Goal: Task Accomplishment & Management: Use online tool/utility

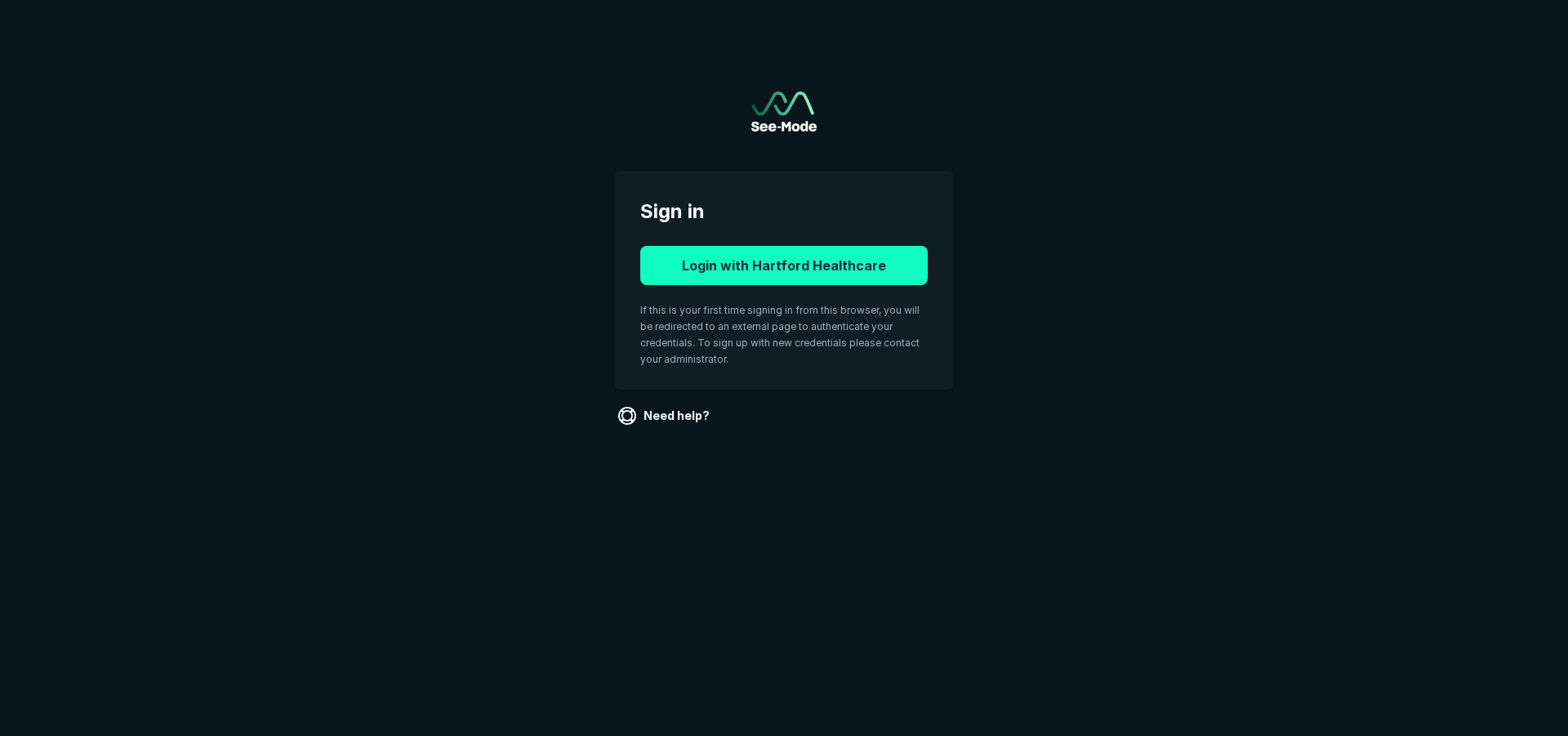
click at [696, 273] on button "Login with Hartford Healthcare" at bounding box center [784, 265] width 287 height 39
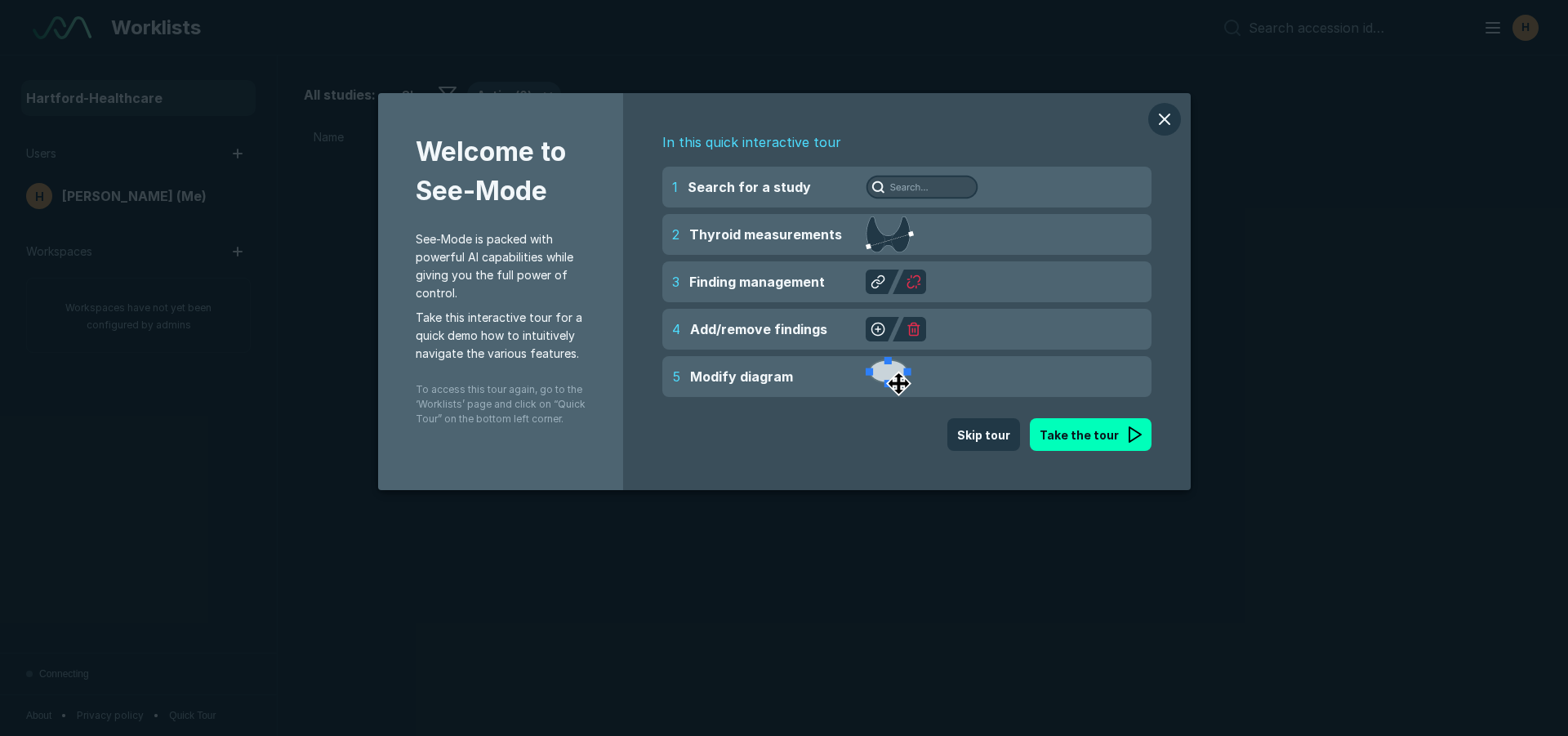
scroll to position [4866, 7642]
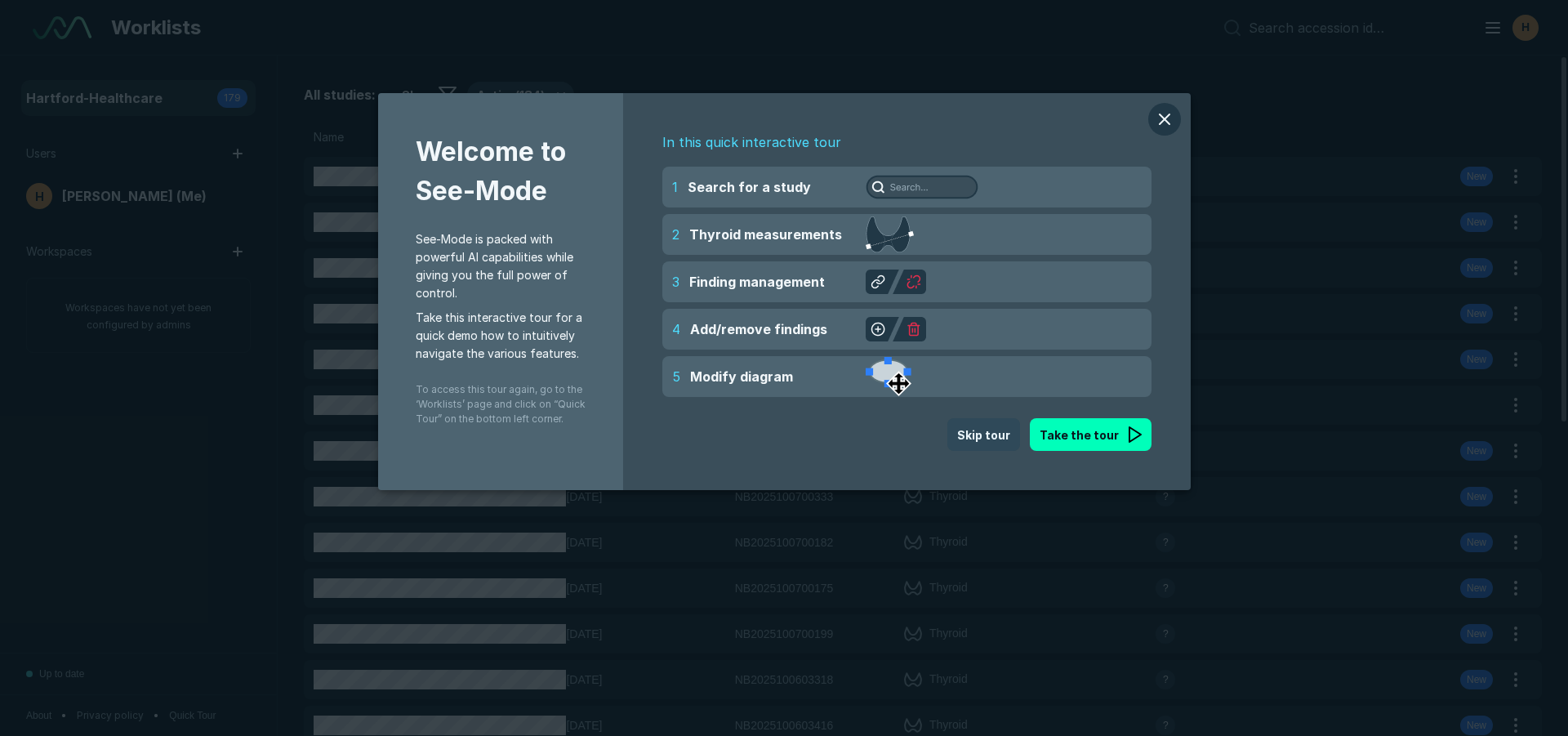
click at [1005, 440] on button "Skip tour" at bounding box center [983, 435] width 72 height 32
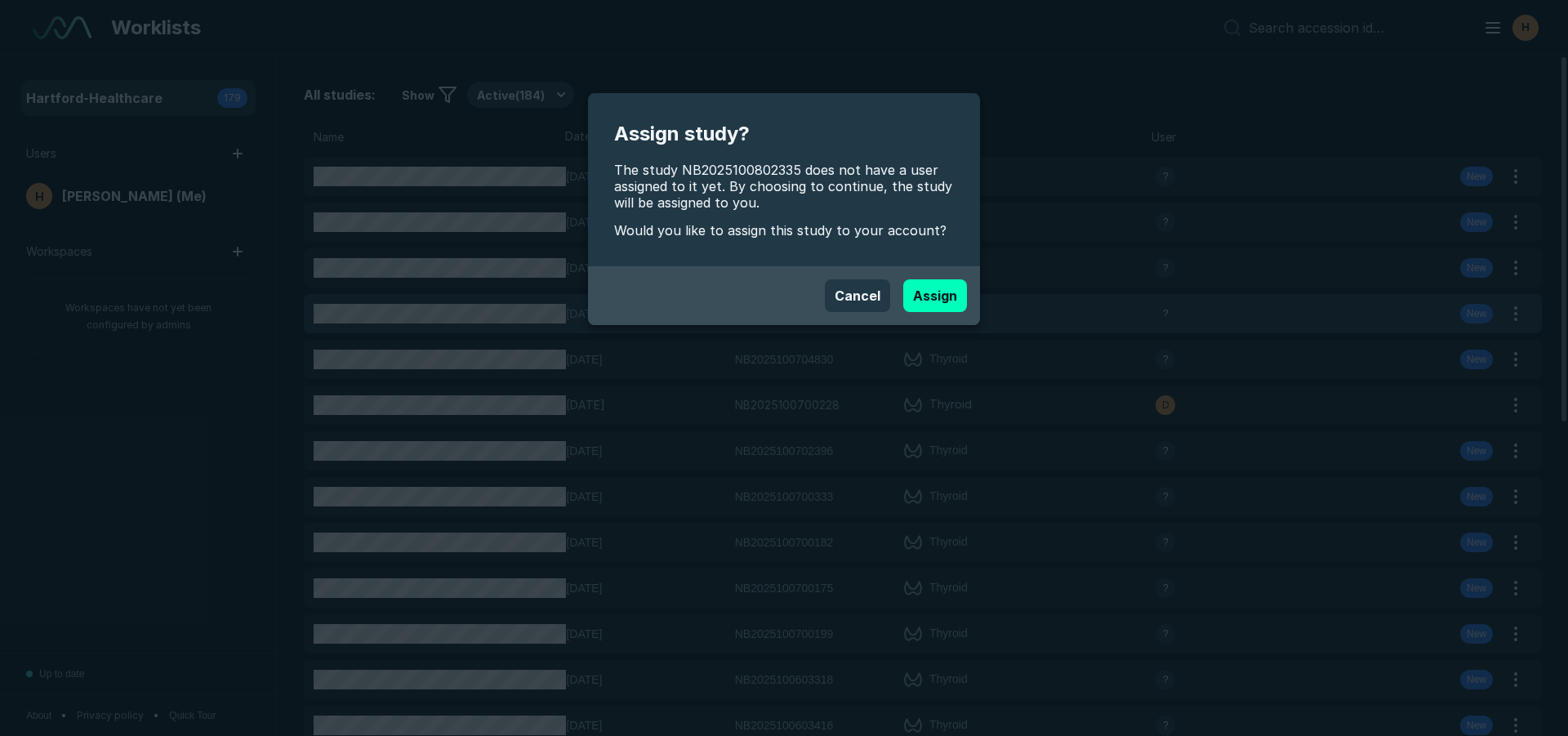
click at [876, 301] on button "Cancel" at bounding box center [857, 295] width 65 height 32
click at [921, 303] on button "Assign" at bounding box center [935, 295] width 64 height 32
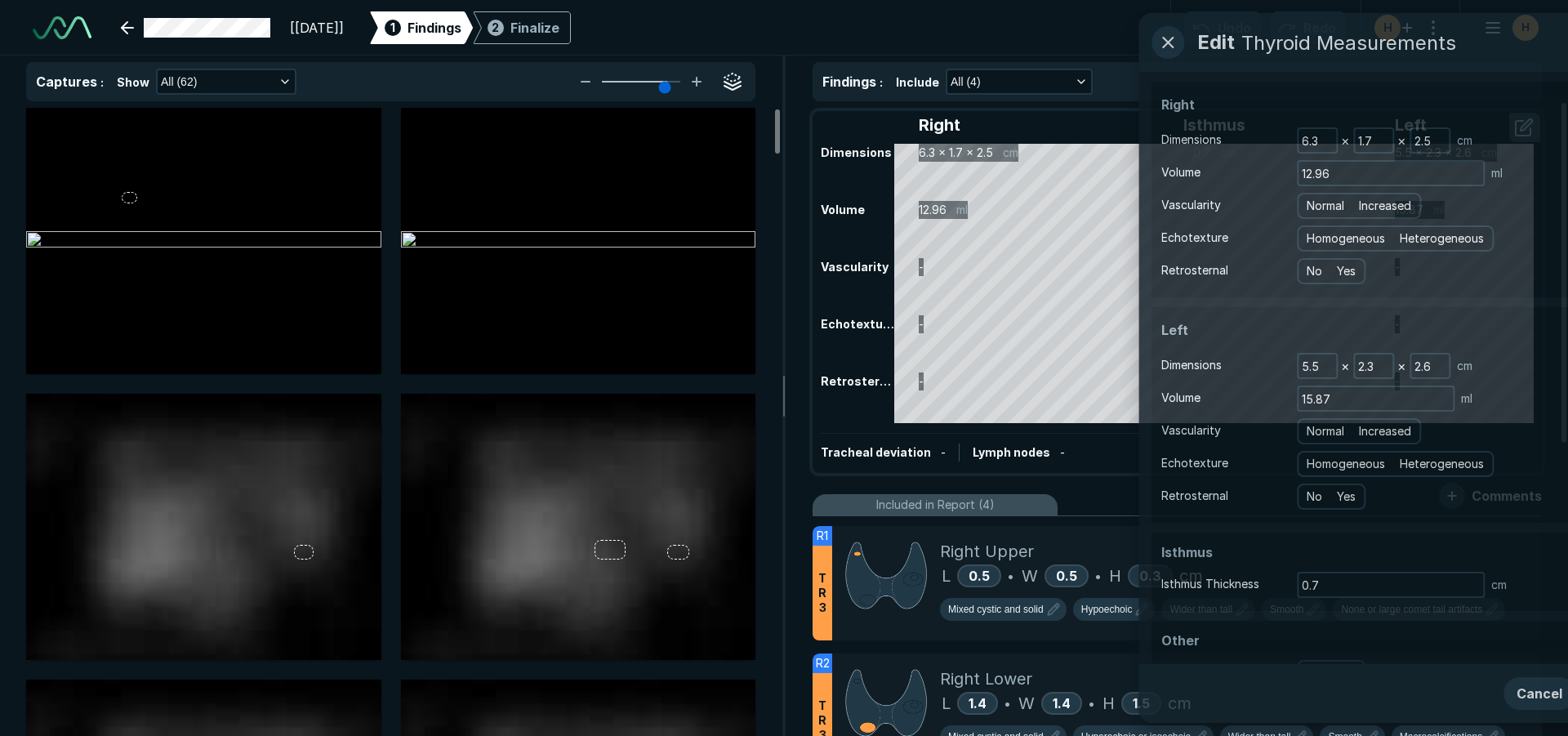
scroll to position [5127, 9153]
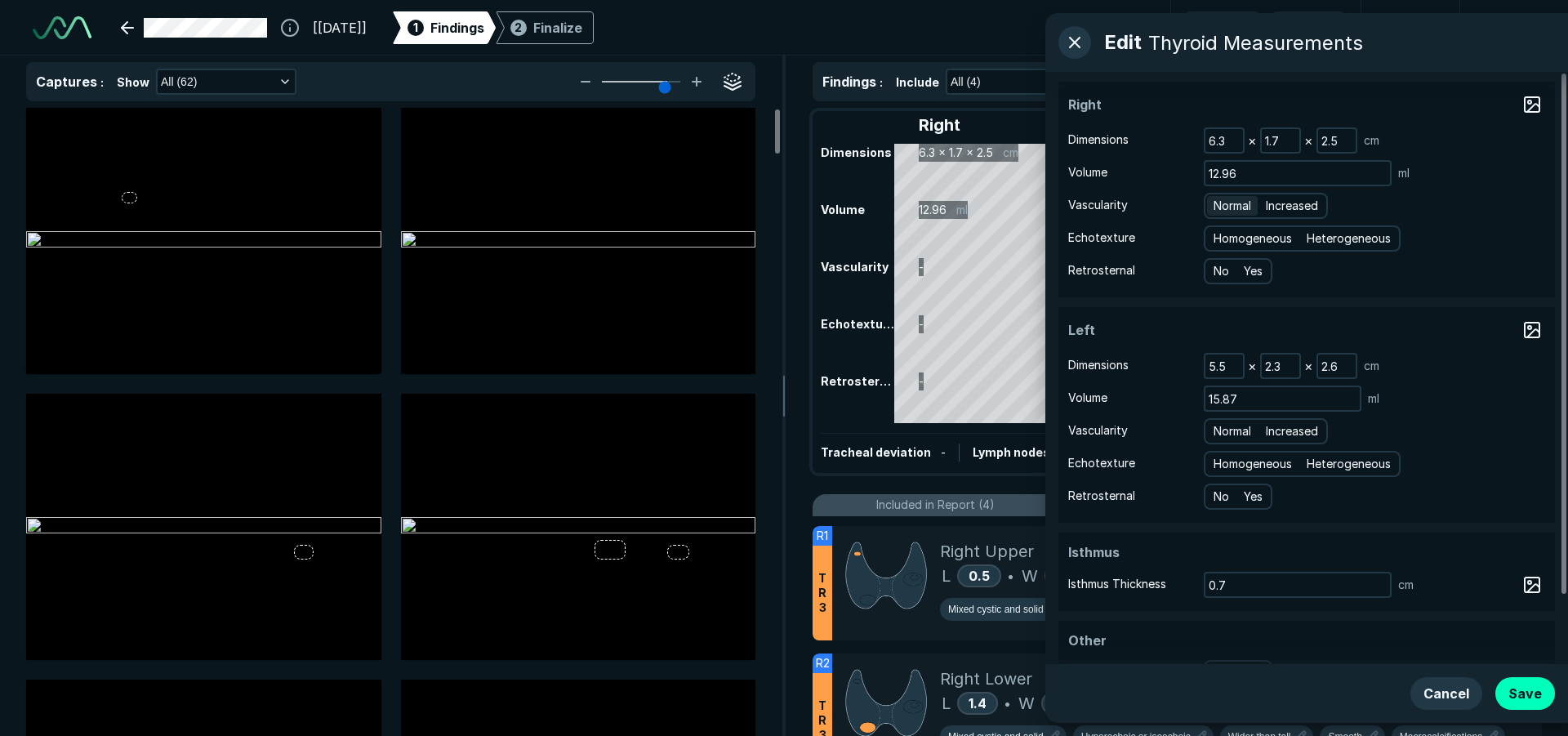
click at [1244, 201] on span "Normal" at bounding box center [1232, 205] width 37 height 18
click at [1221, 201] on input "Normal" at bounding box center [1216, 203] width 10 height 10
radio input "true"
click at [1344, 240] on span "Heterogeneous" at bounding box center [1348, 238] width 84 height 18
click at [1315, 240] on input "Heterogeneous" at bounding box center [1309, 237] width 10 height 10
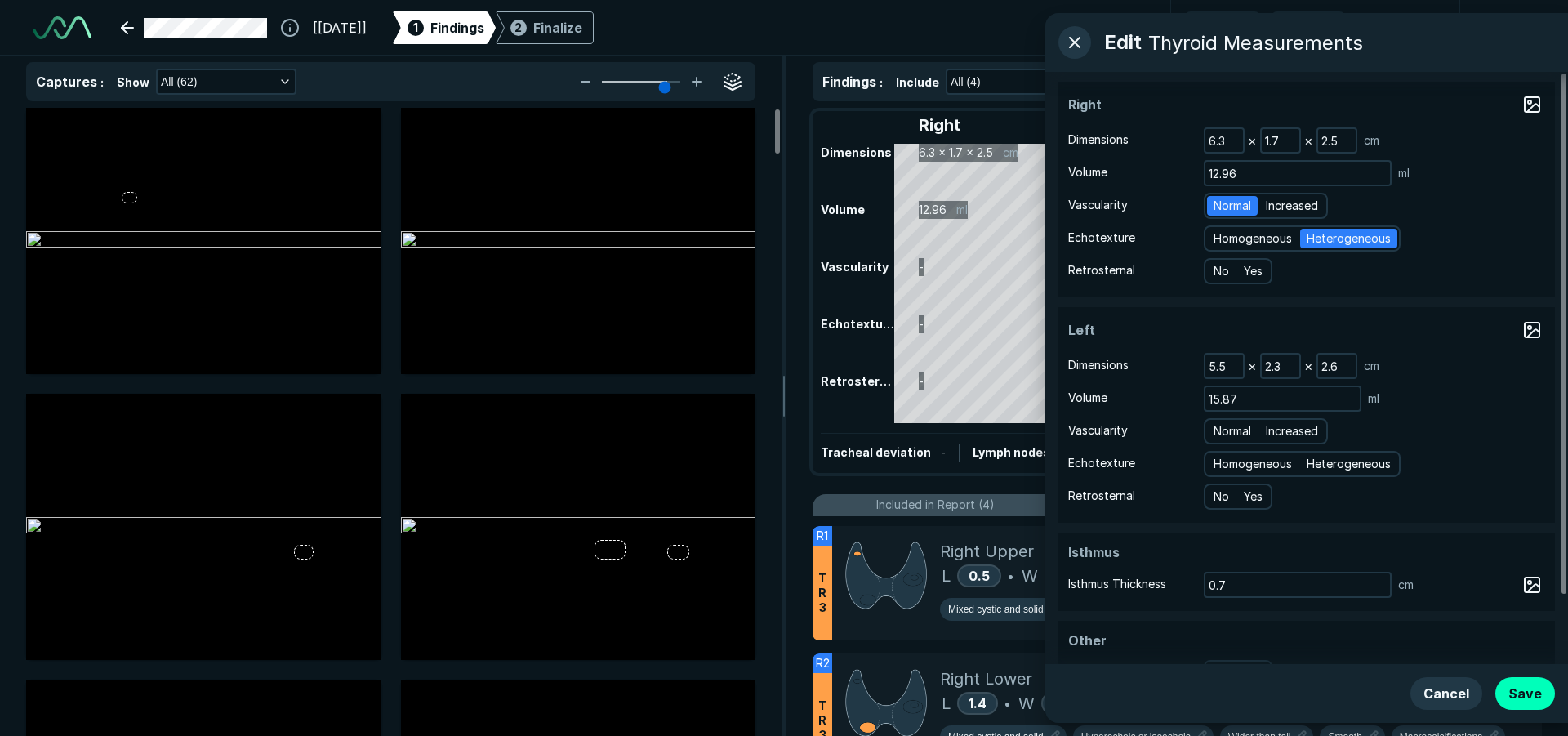
radio input "true"
click at [1227, 435] on span "Normal" at bounding box center [1232, 431] width 37 height 18
click at [1221, 435] on input "Normal" at bounding box center [1216, 429] width 10 height 10
radio input "true"
click at [1347, 468] on span "Heterogeneous" at bounding box center [1348, 464] width 84 height 18
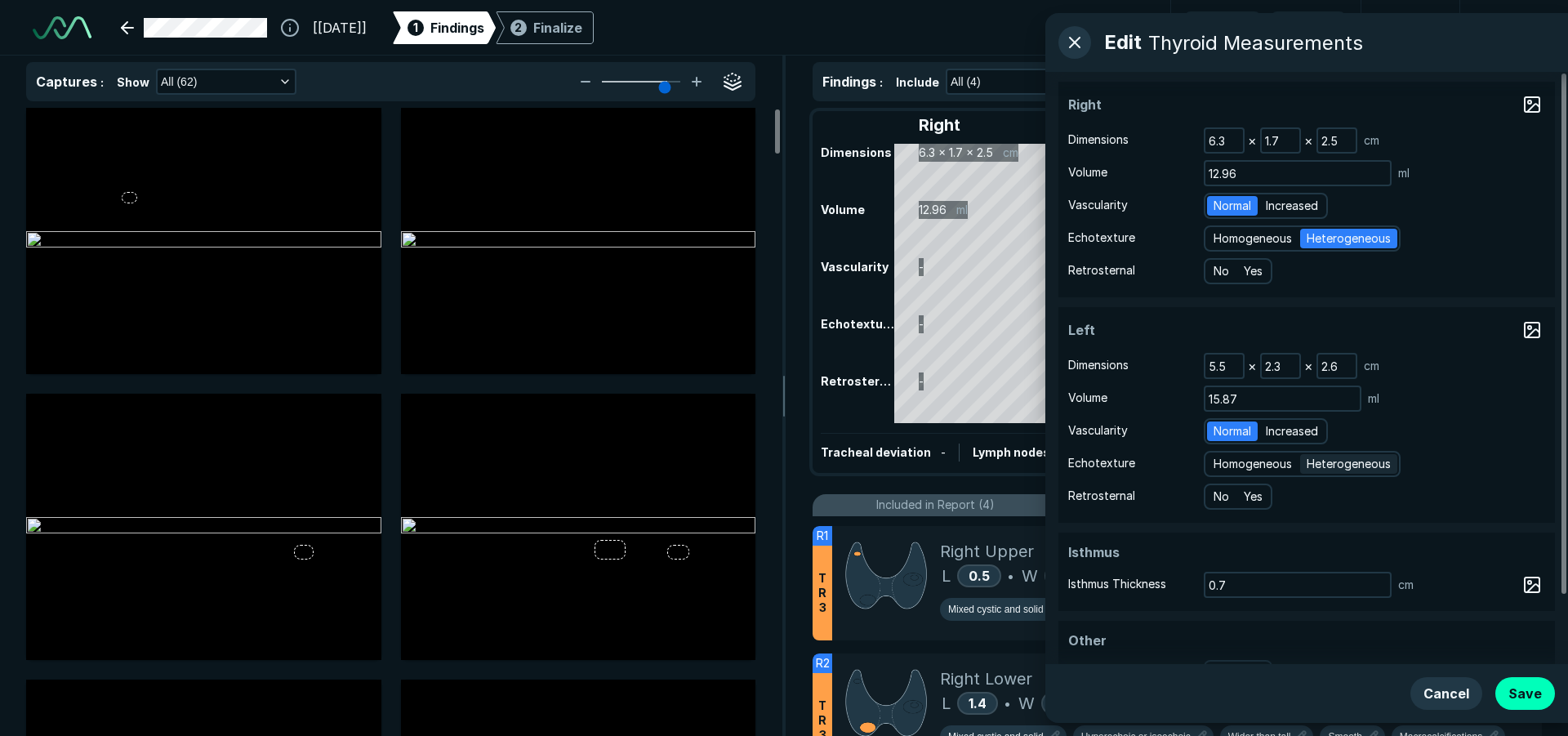
click at [1315, 467] on input "Heterogeneous" at bounding box center [1309, 462] width 10 height 10
radio input "true"
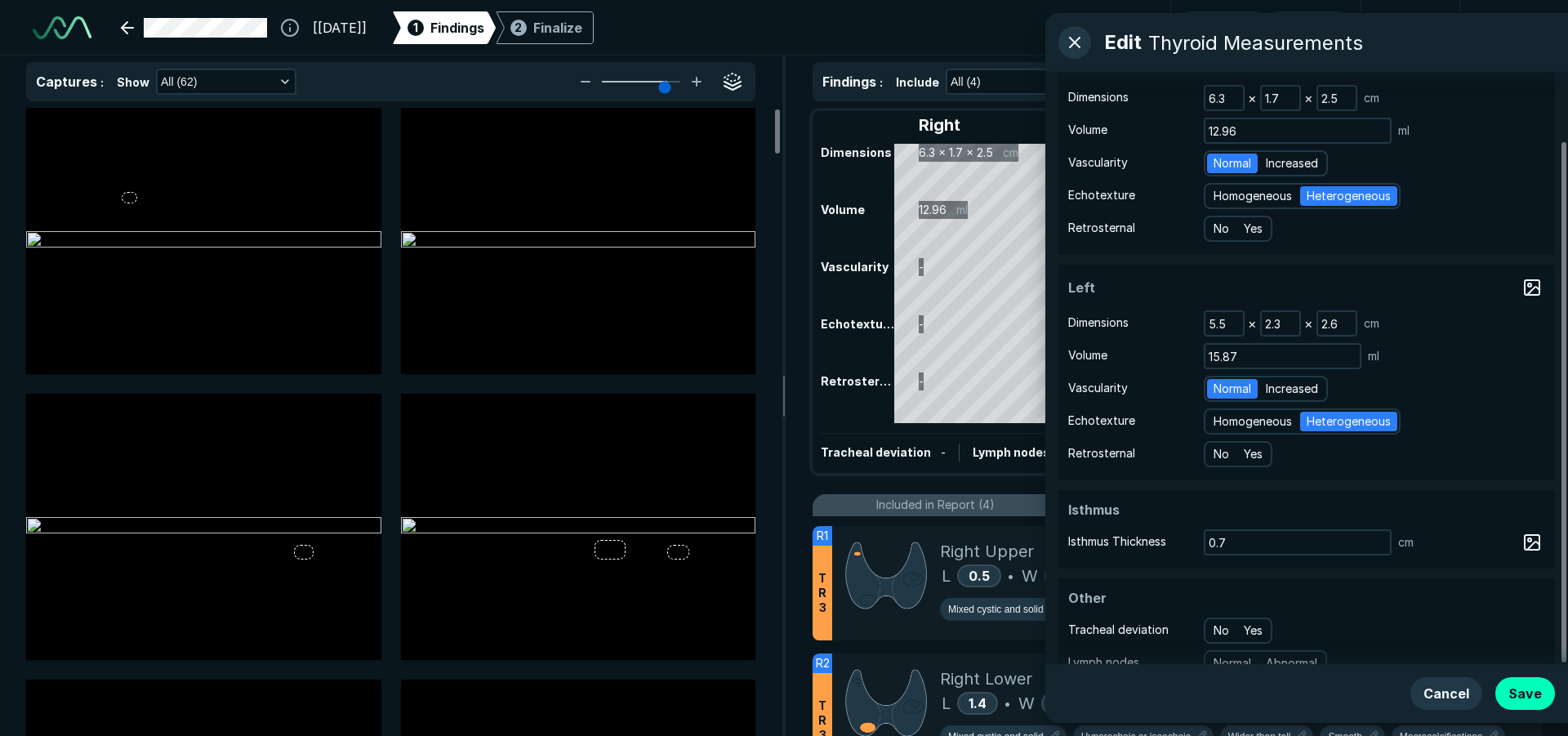
scroll to position [77, 0]
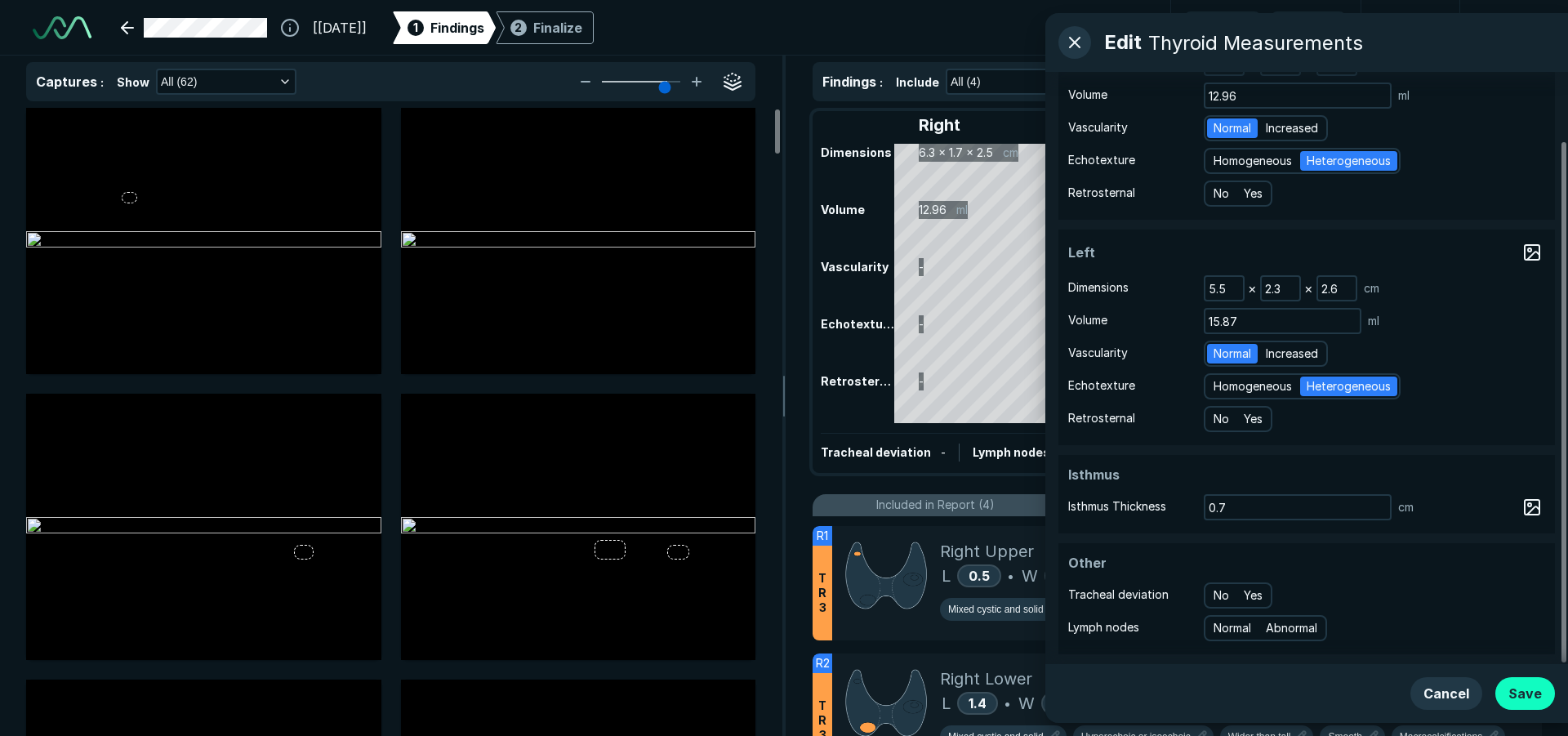
click at [1519, 694] on button "Save" at bounding box center [1525, 693] width 60 height 32
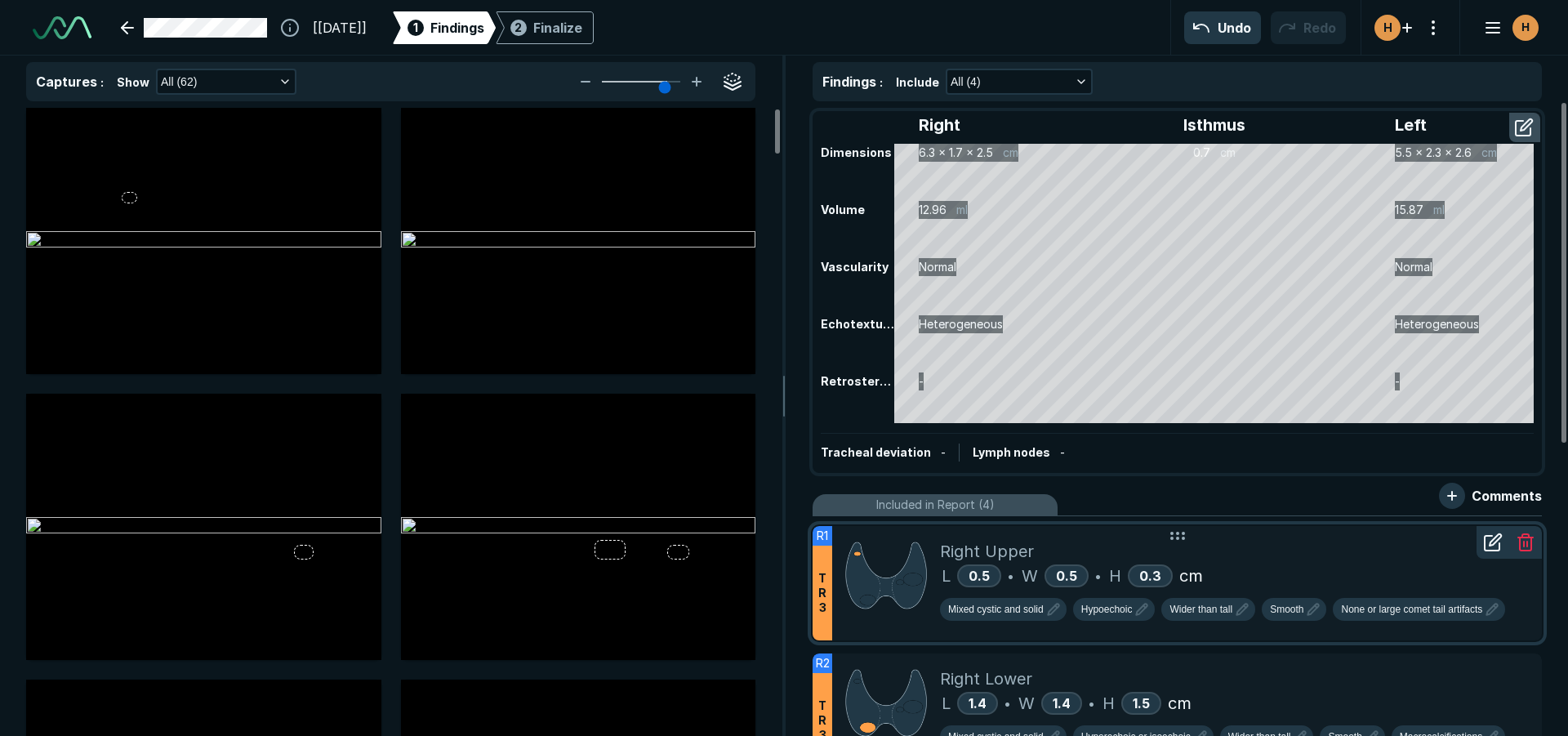
click at [1228, 542] on div "Right Upper" at bounding box center [1234, 551] width 588 height 25
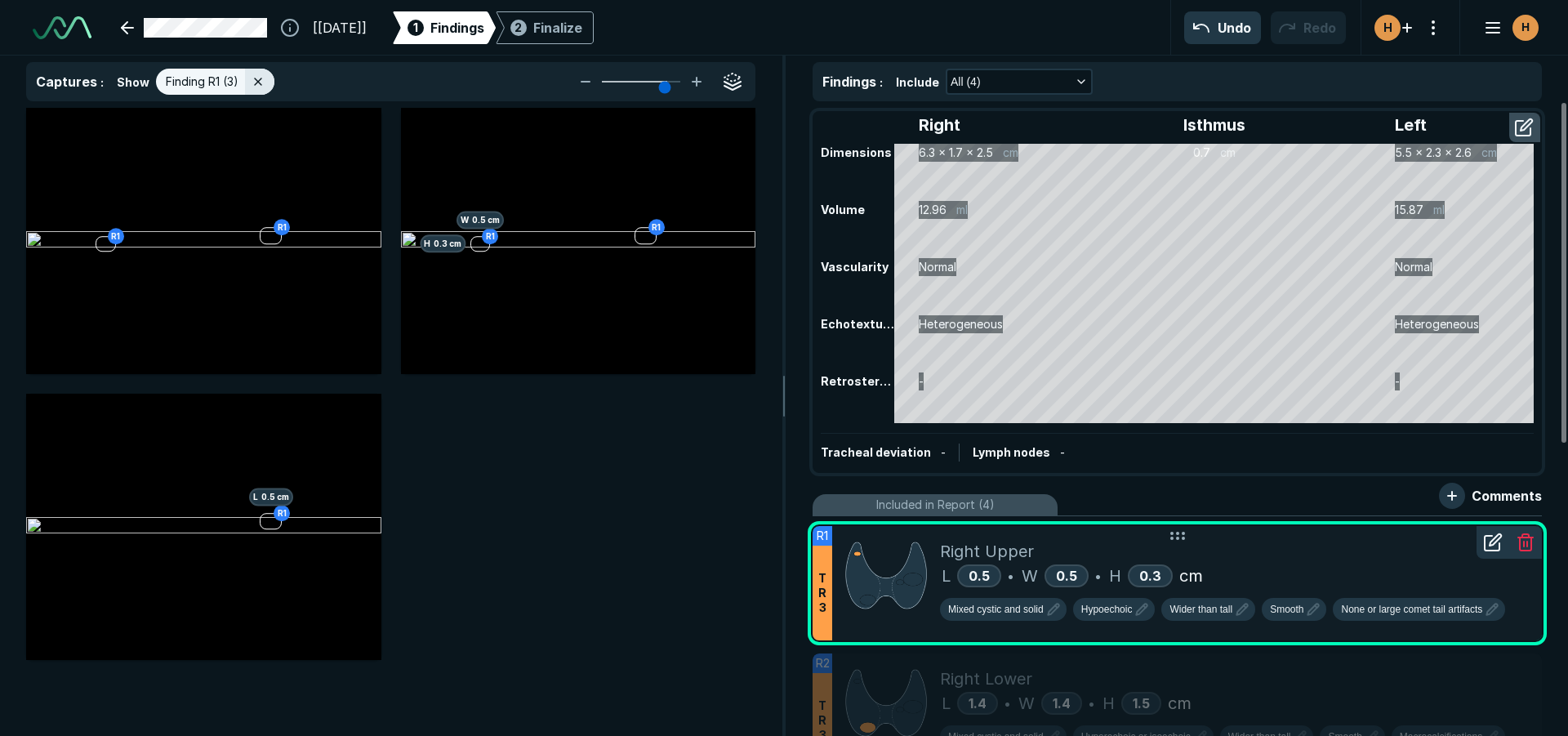
scroll to position [4749, 5354]
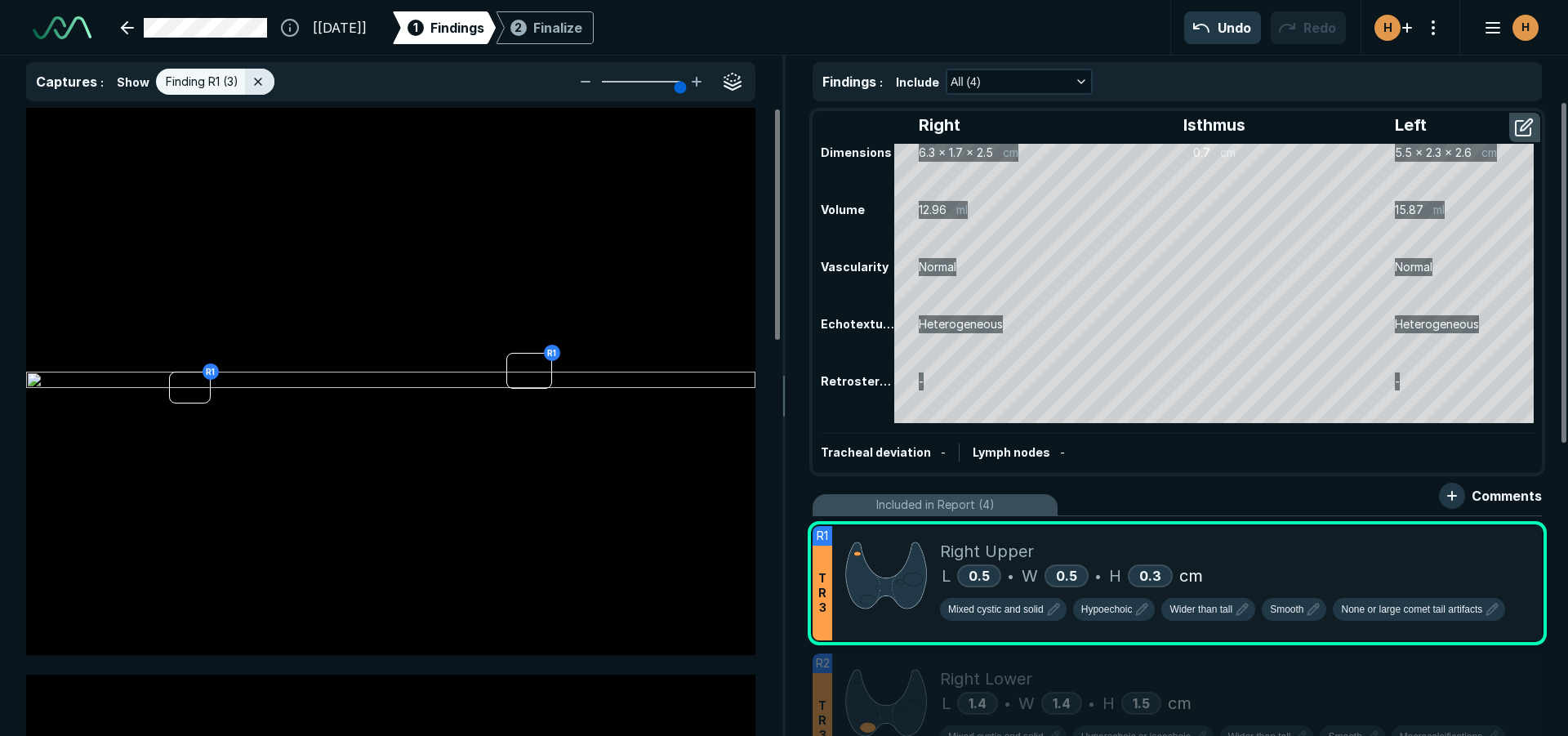
drag, startPoint x: 666, startPoint y: 83, endPoint x: 676, endPoint y: 88, distance: 11.2
type input "6"
click at [676, 83] on input "range" at bounding box center [641, 82] width 92 height 2
click at [1139, 606] on icon "button" at bounding box center [1141, 609] width 20 height 20
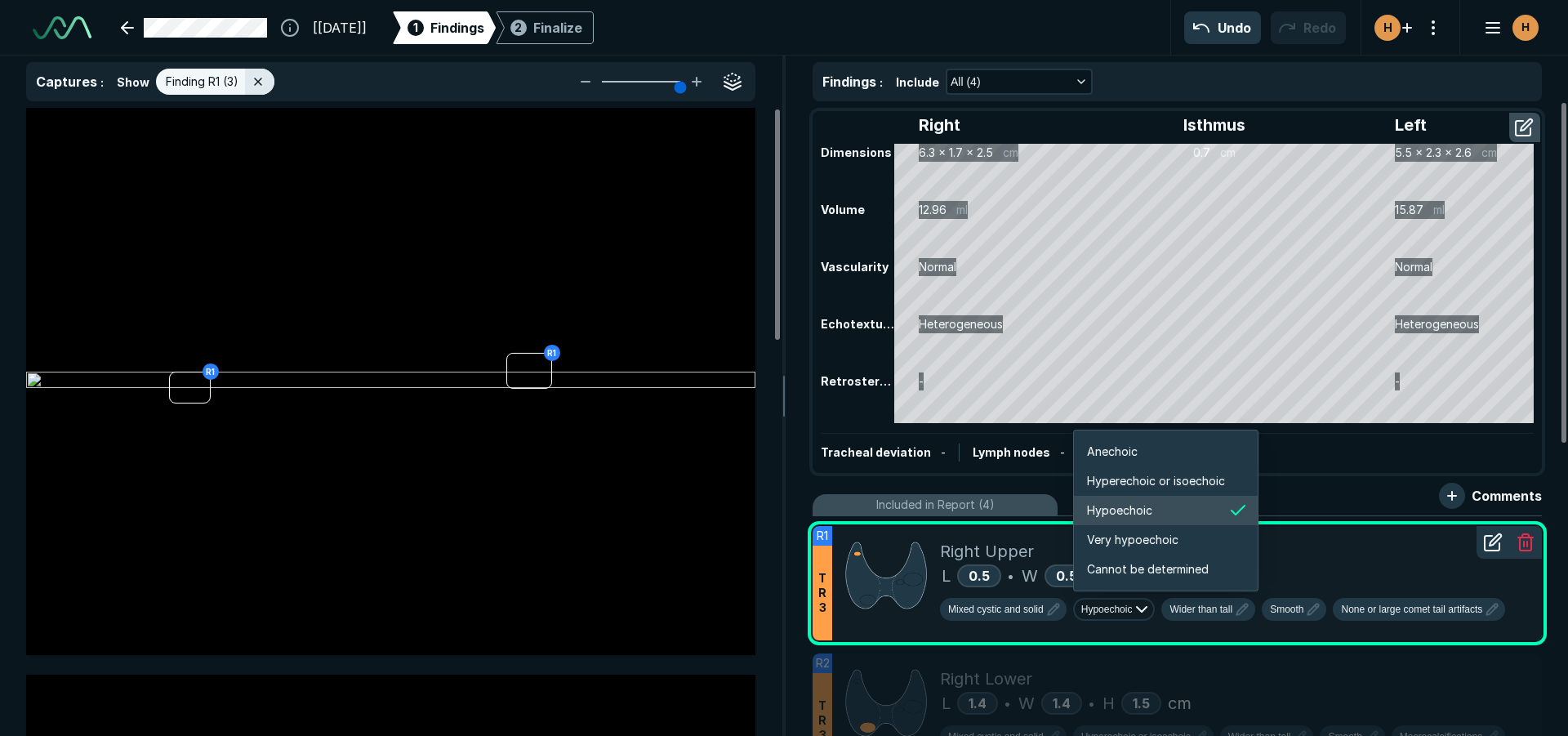
scroll to position [2726, 2926]
click at [1167, 483] on span "Hyperechoic or isoechoic" at bounding box center [1156, 481] width 138 height 18
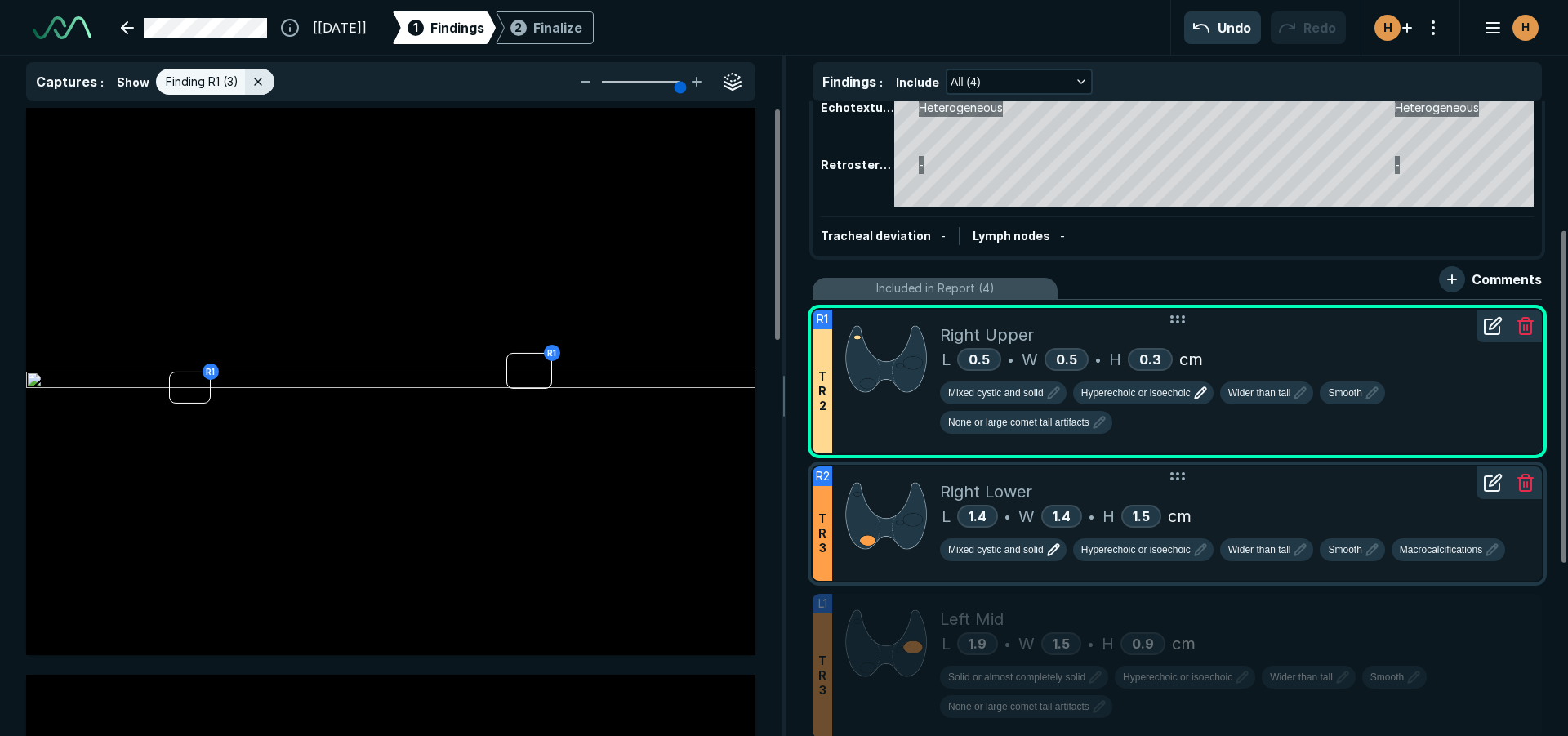
scroll to position [245, 0]
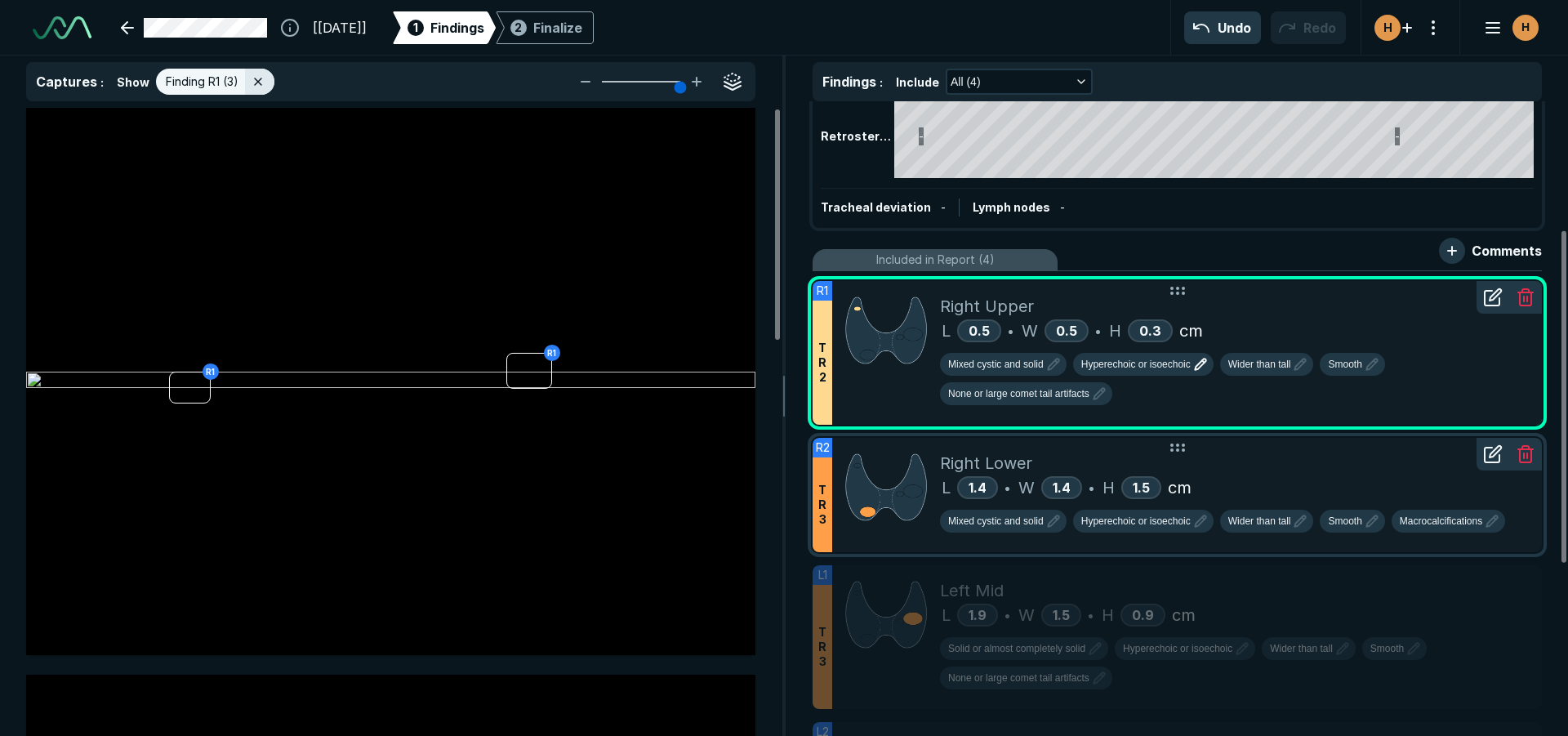
click at [1358, 465] on div "Right Lower" at bounding box center [1234, 463] width 588 height 25
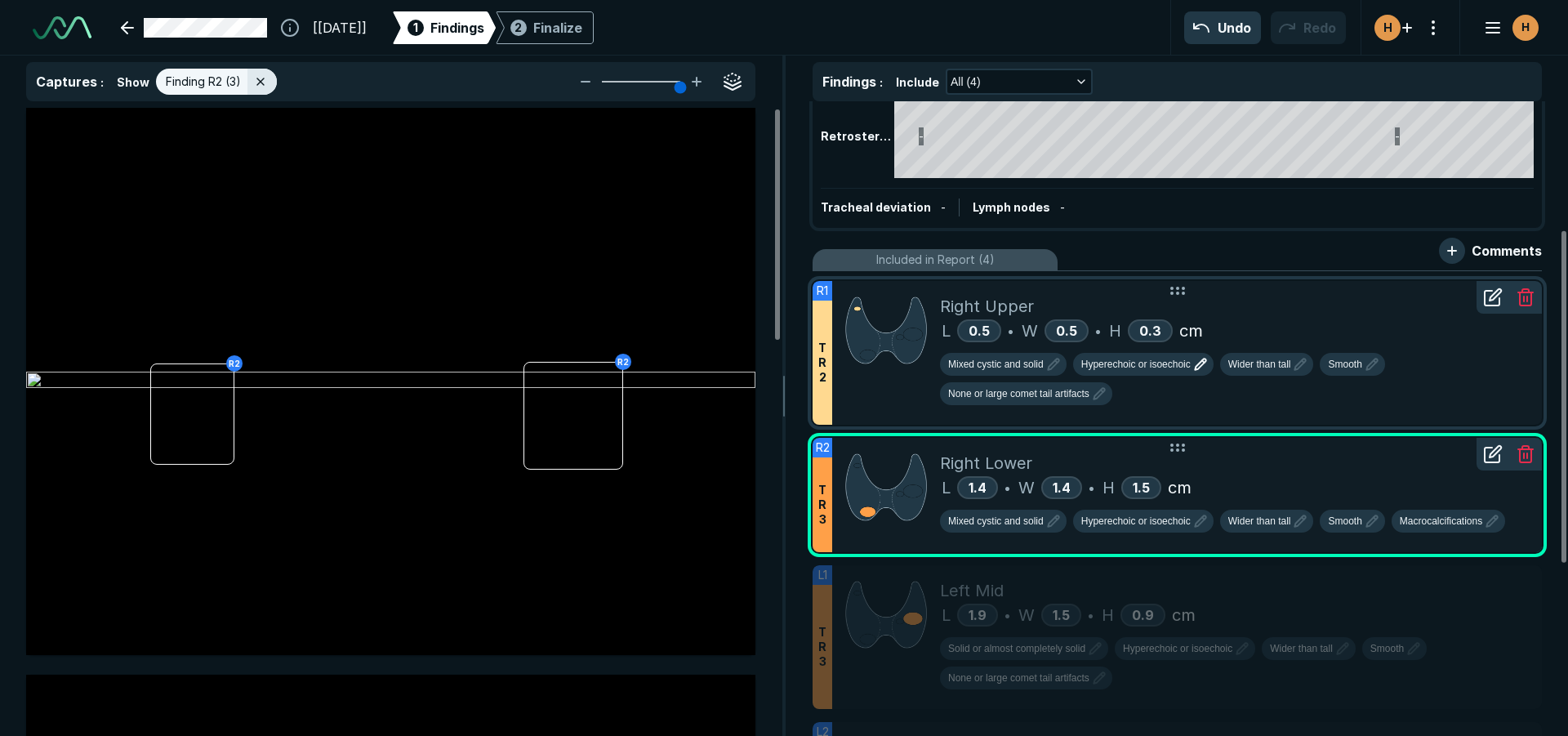
click at [1271, 538] on div "Mixed cystic and solid Hyperechoic or isoechoic Wider than tall Smooth Macrocal…" at bounding box center [1234, 524] width 588 height 30
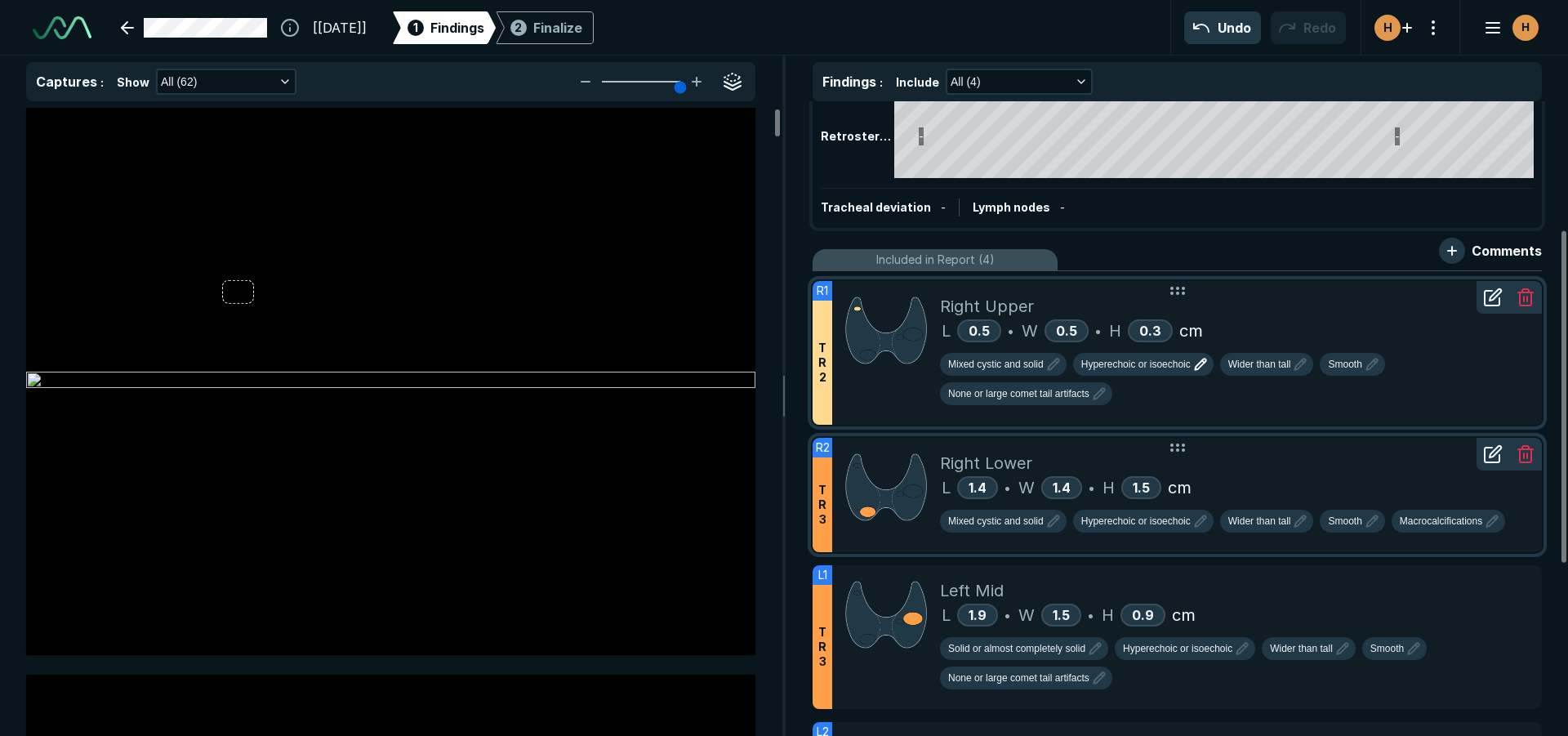
scroll to position [4749, 5354]
click at [1289, 484] on div "L 1.4 • W 1.4 • H 1.5 cm" at bounding box center [1234, 488] width 588 height 25
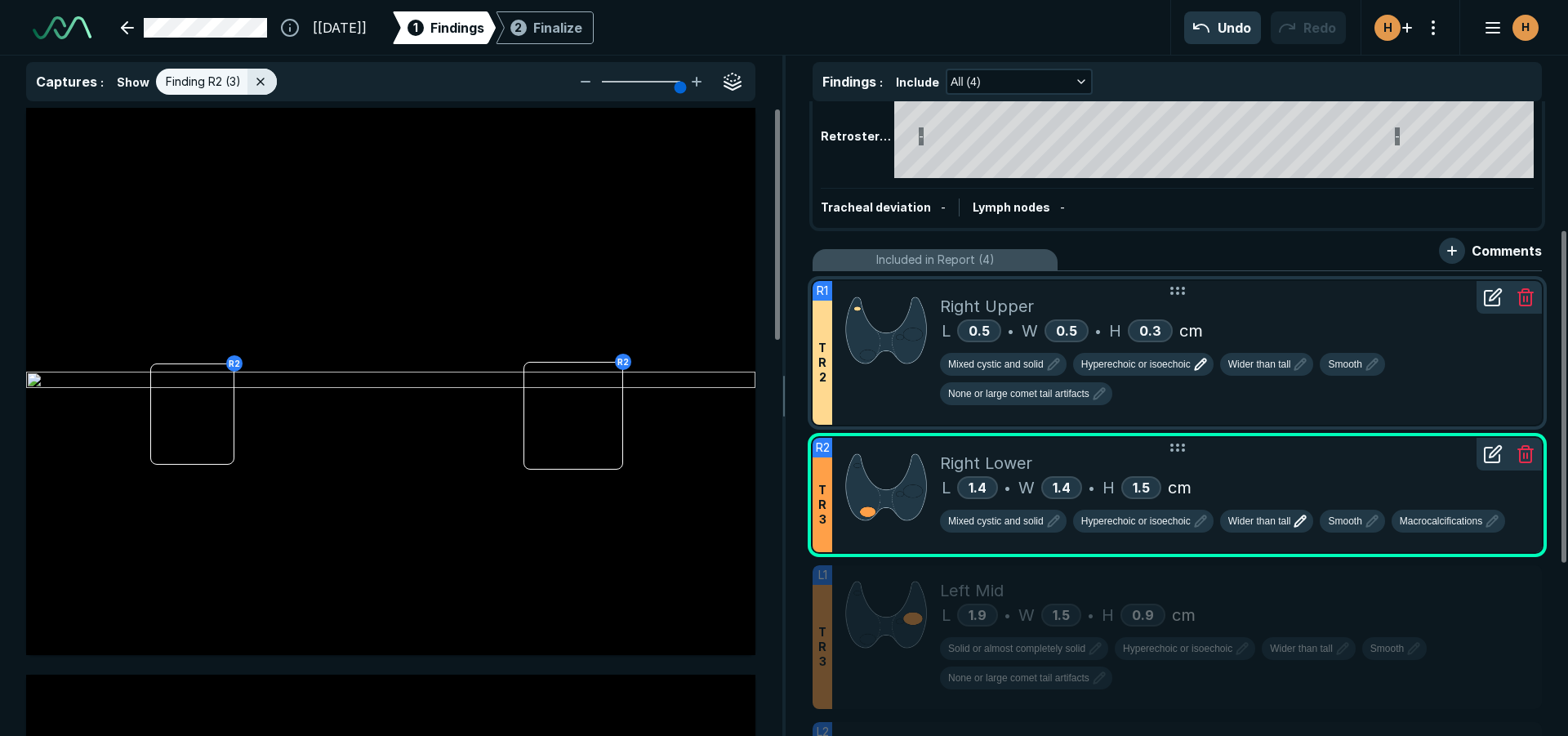
click at [1303, 528] on icon "button" at bounding box center [1299, 521] width 20 height 20
click at [1297, 596] on span "Taller than wide" at bounding box center [1276, 591] width 86 height 18
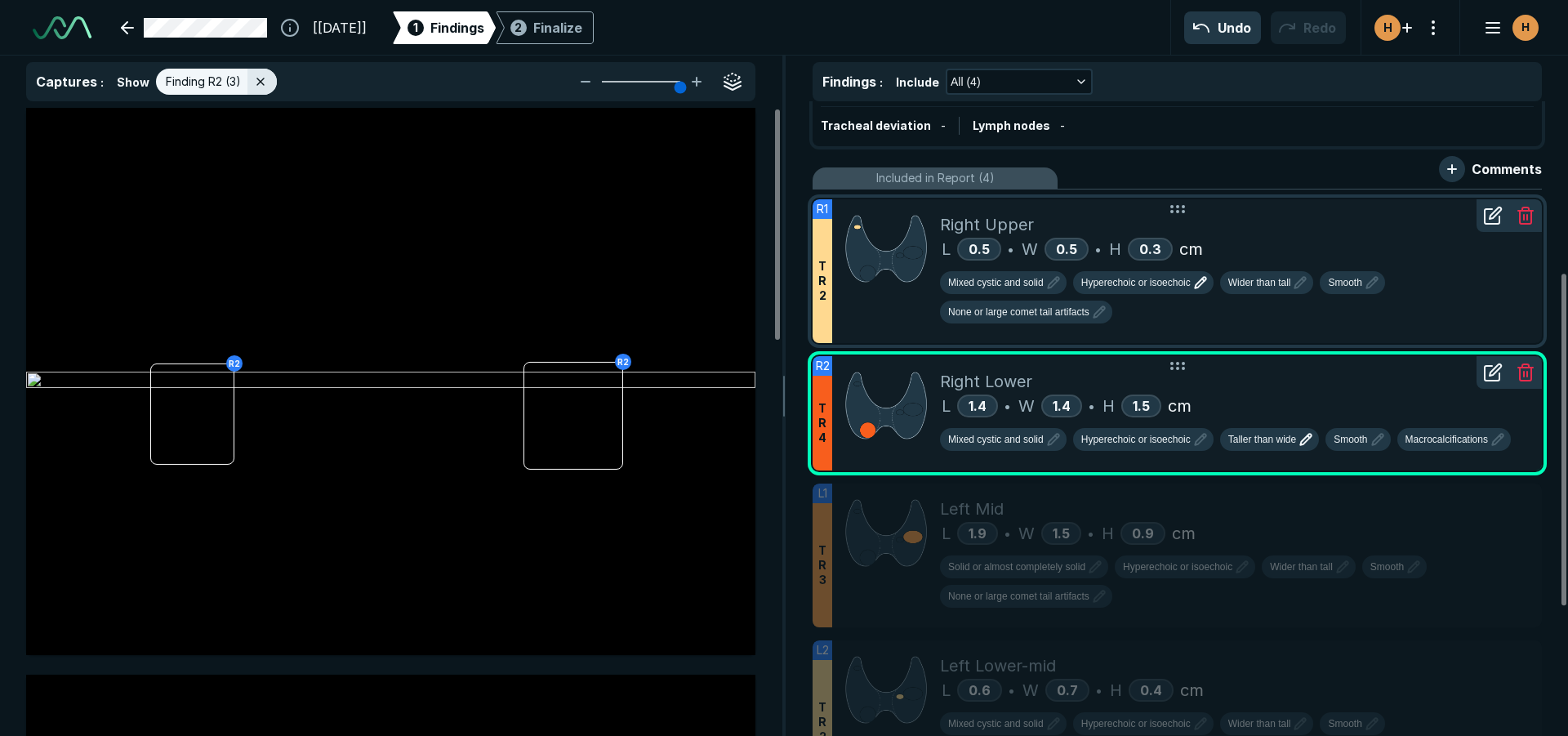
click at [1456, 542] on div "L 1.9 • W 1.5 • H 0.9 cm" at bounding box center [1234, 533] width 588 height 25
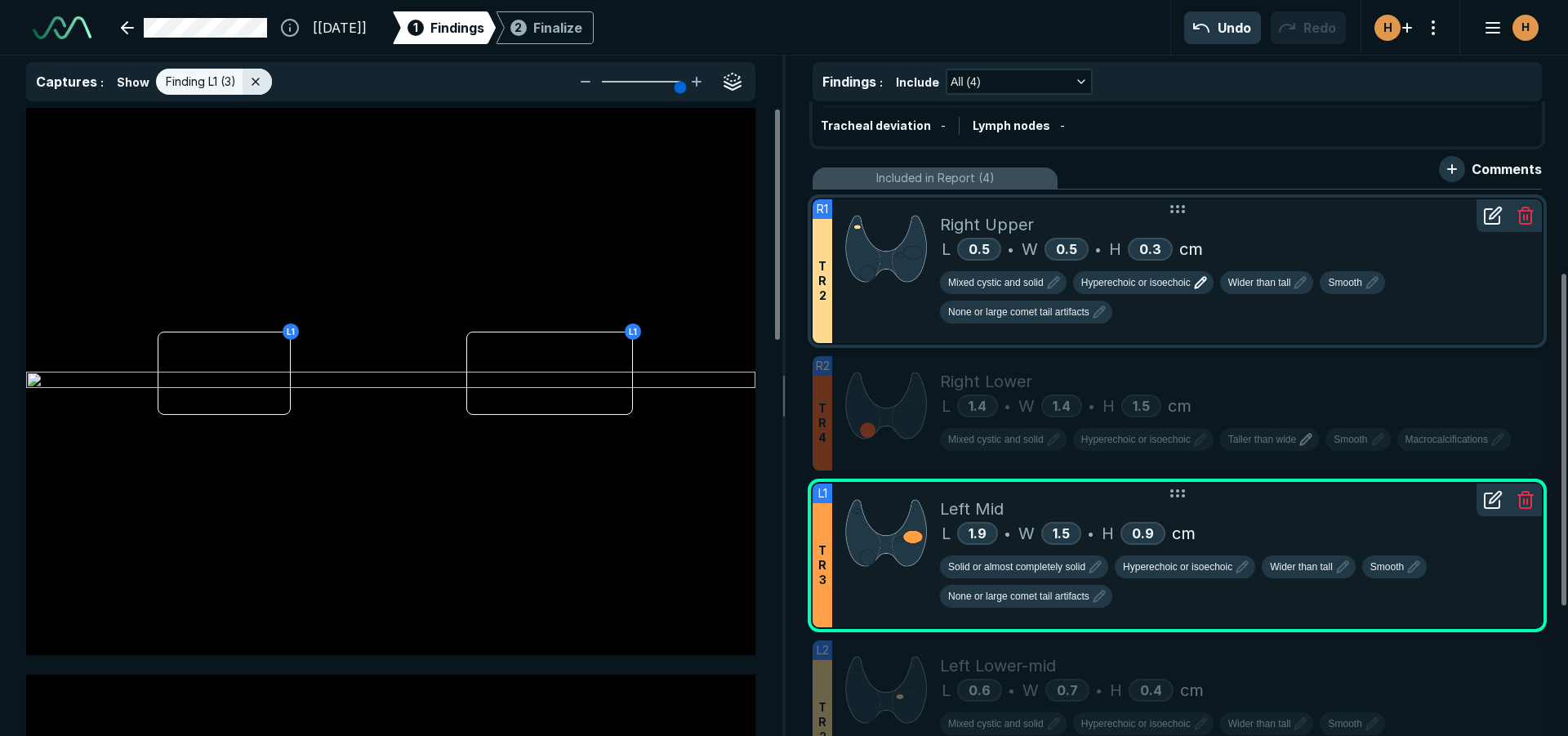
click at [1378, 606] on div "Solid or almost completely solid Hyperechoic or isoechoic Wider than tall Smoot…" at bounding box center [1234, 585] width 588 height 59
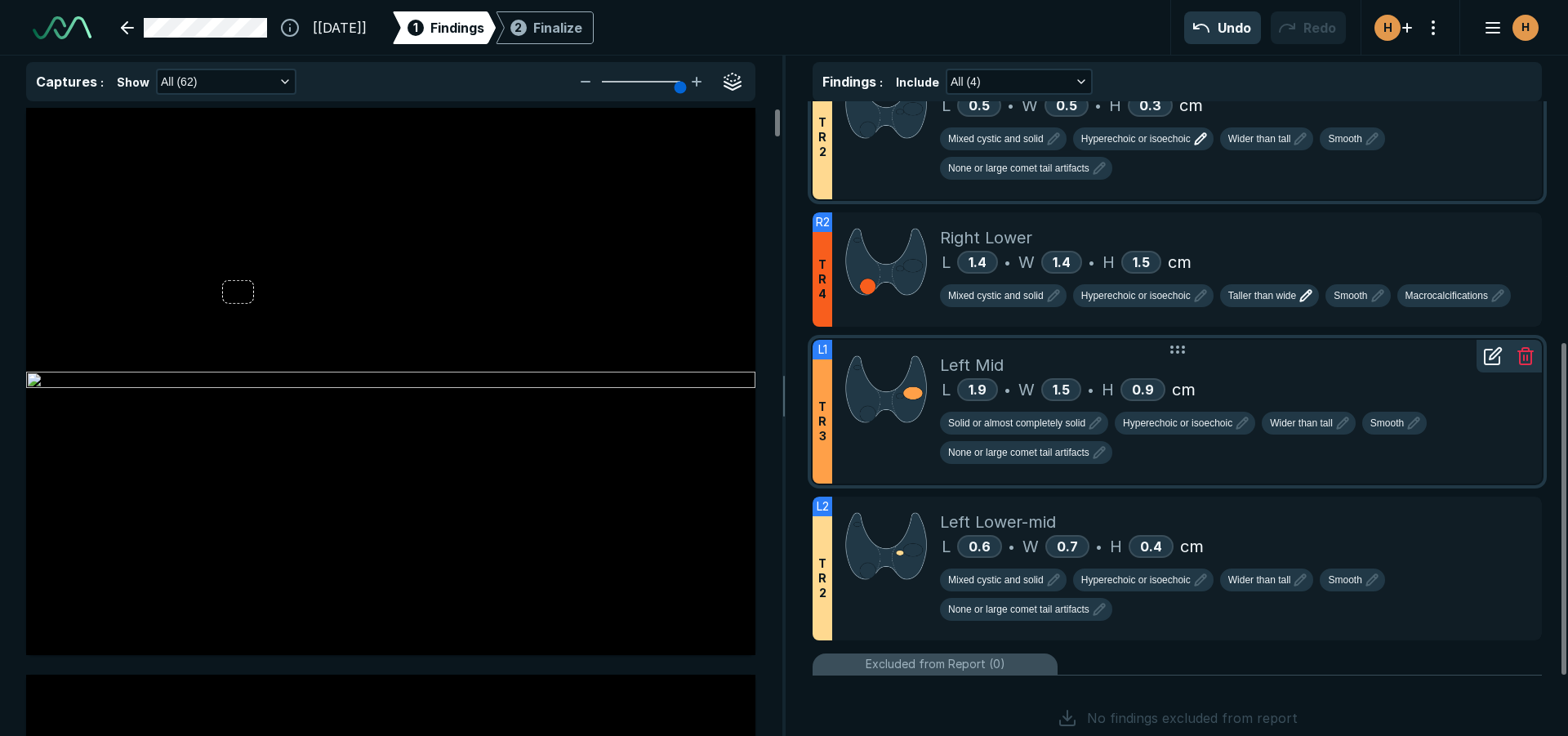
scroll to position [490, 0]
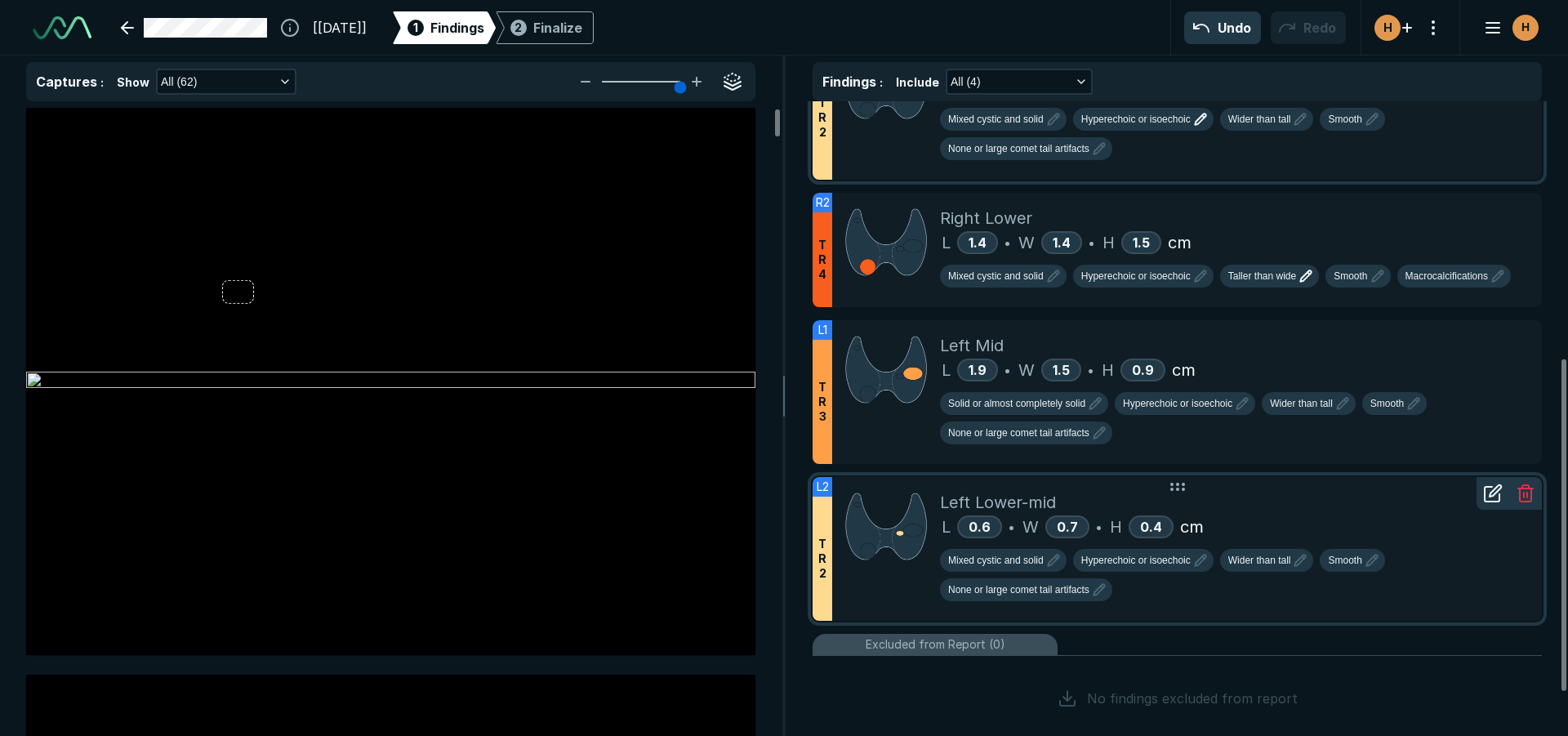
click at [1286, 515] on div "L 0.6 • W 0.7 • H 0.4 cm" at bounding box center [1234, 527] width 588 height 25
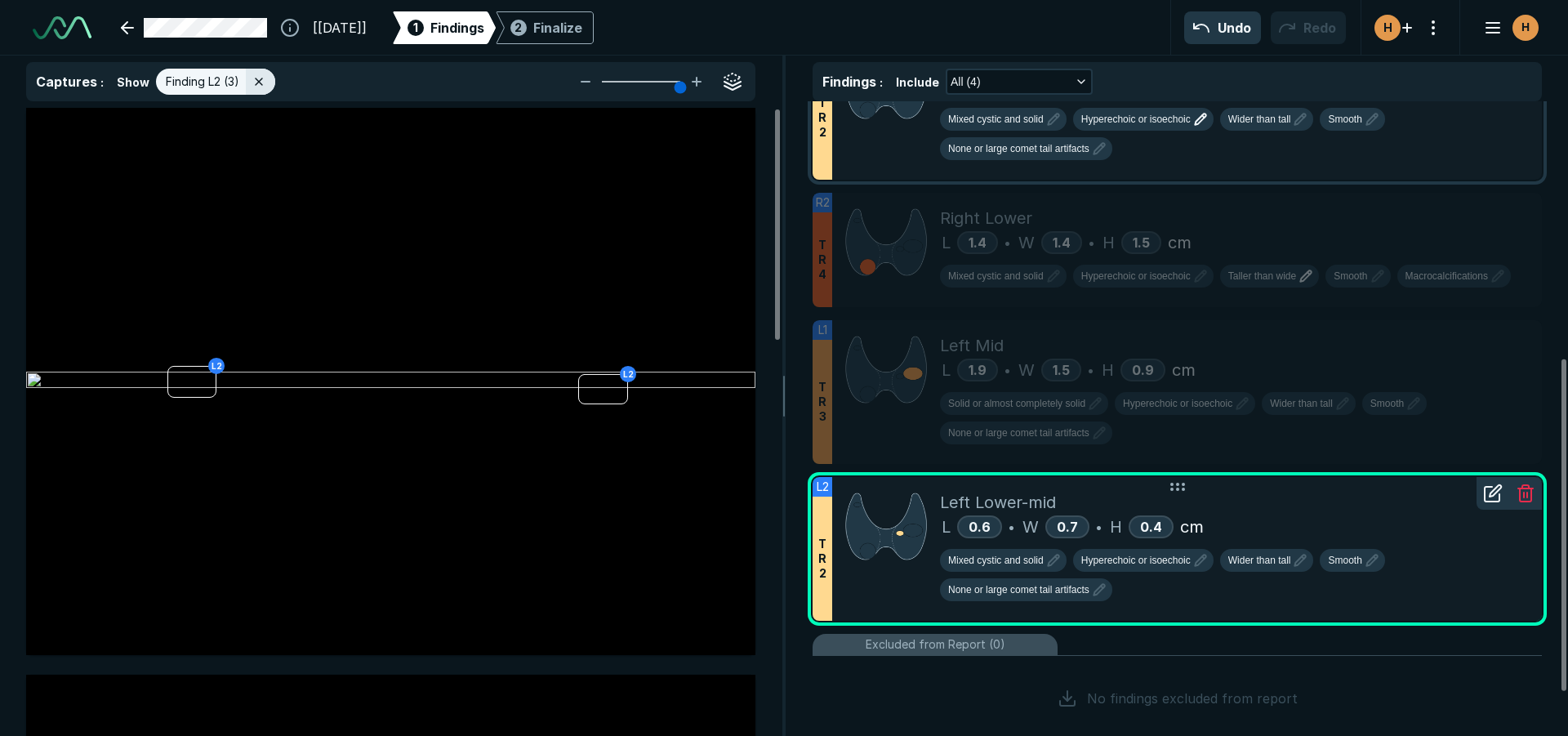
scroll to position [4749, 5354]
click at [982, 563] on span "Mixed cystic and solid" at bounding box center [996, 560] width 95 height 14
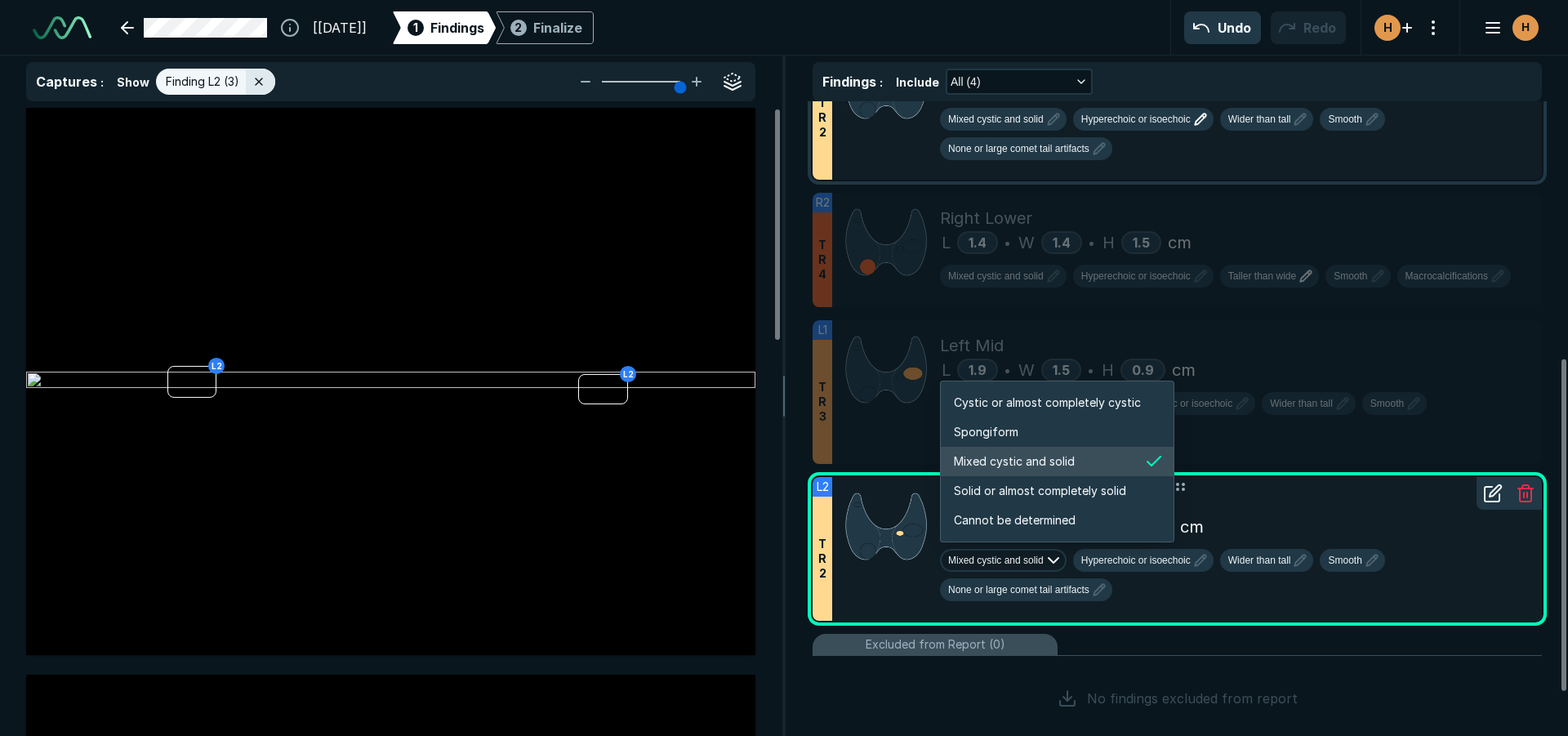
scroll to position [2726, 3136]
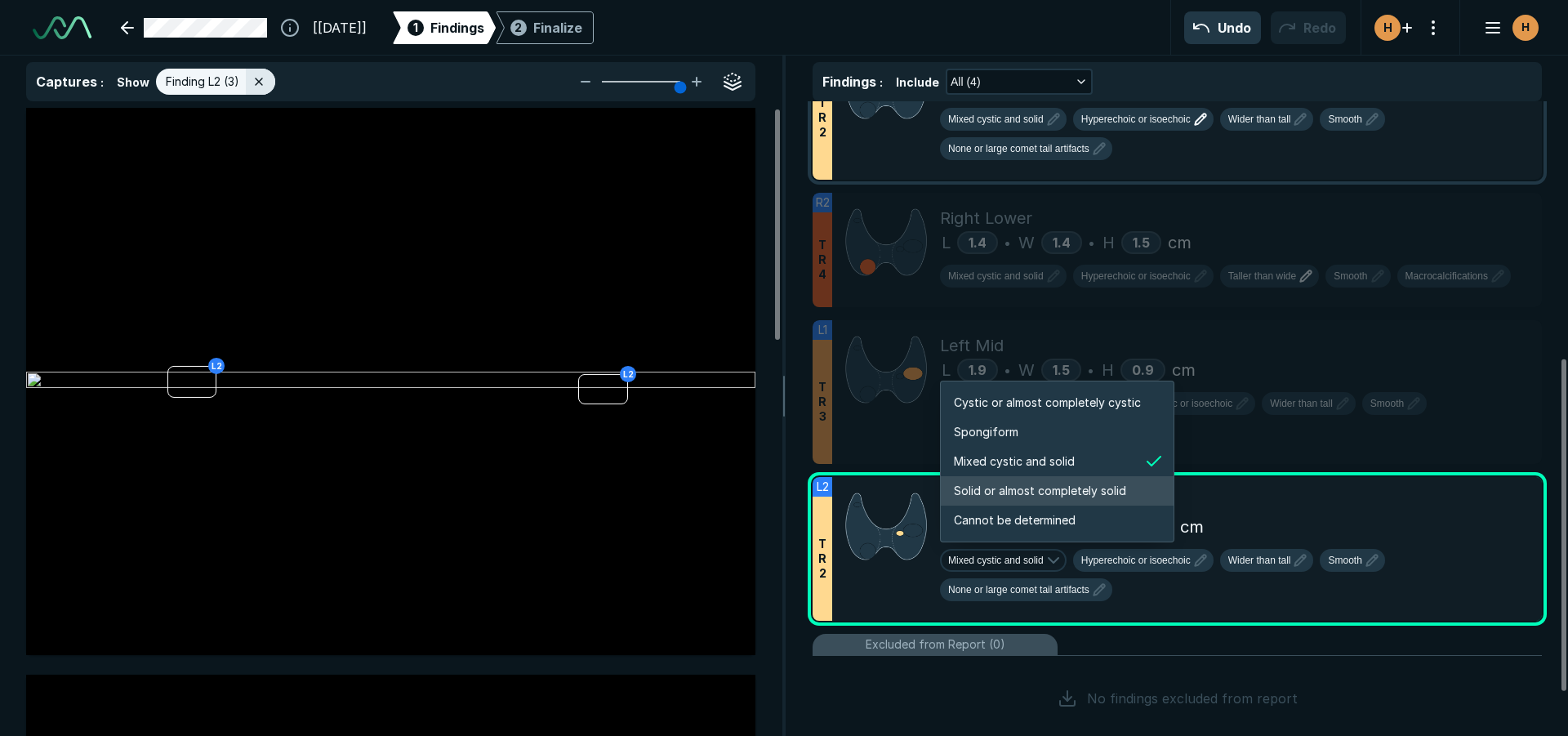
click at [998, 494] on span "Solid or almost completely solid" at bounding box center [1039, 491] width 173 height 18
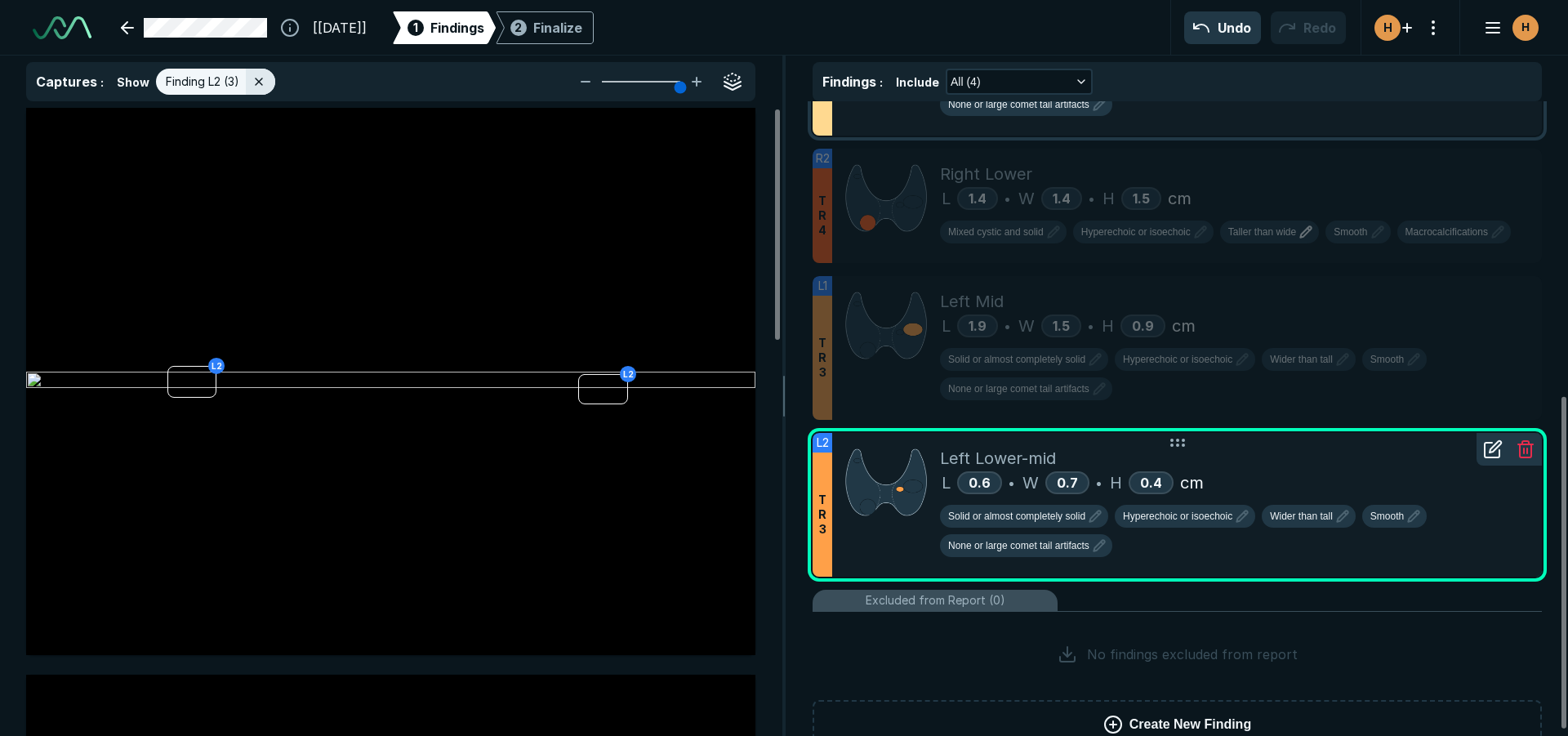
scroll to position [573, 0]
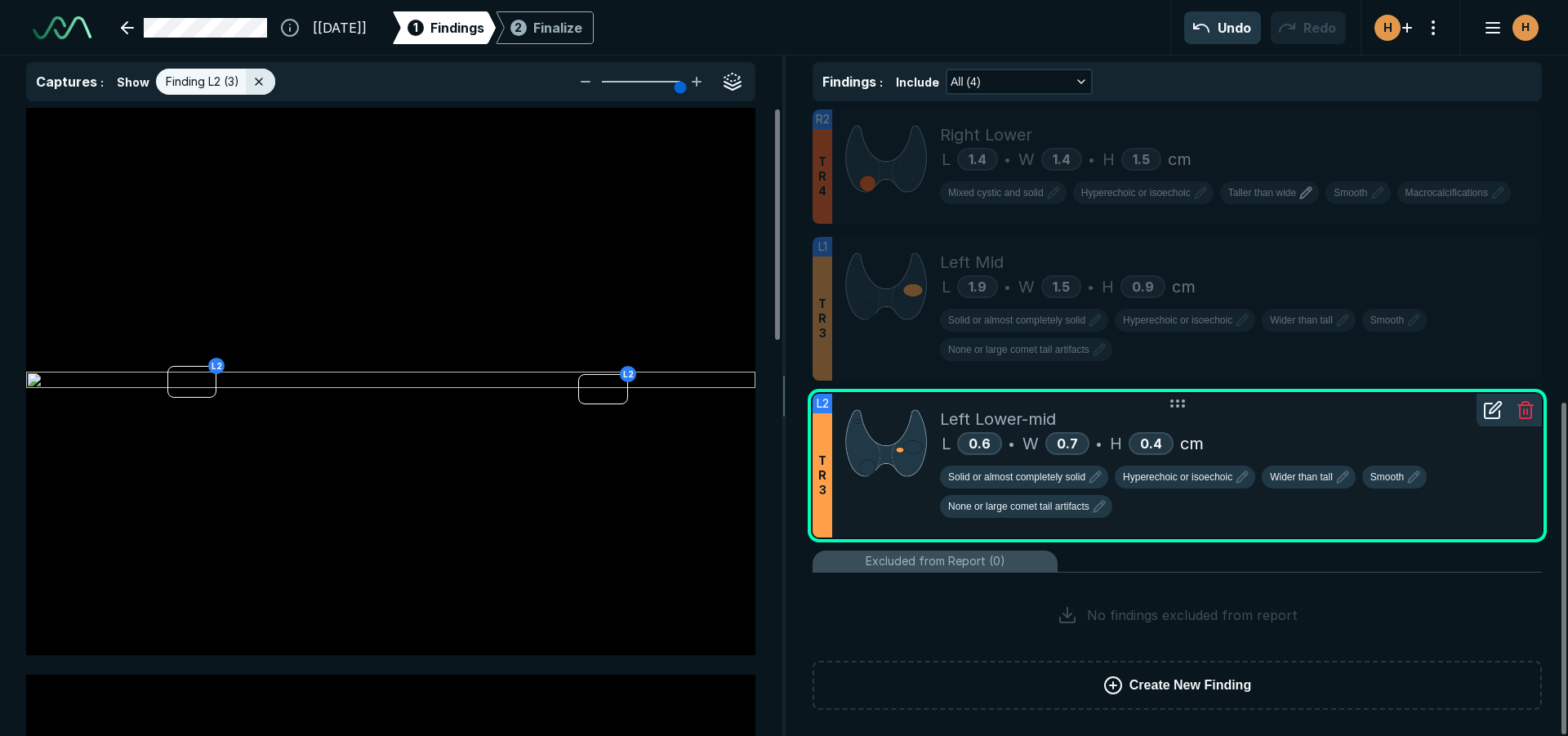
click at [1385, 409] on div "Left Lower-mid" at bounding box center [1234, 419] width 588 height 25
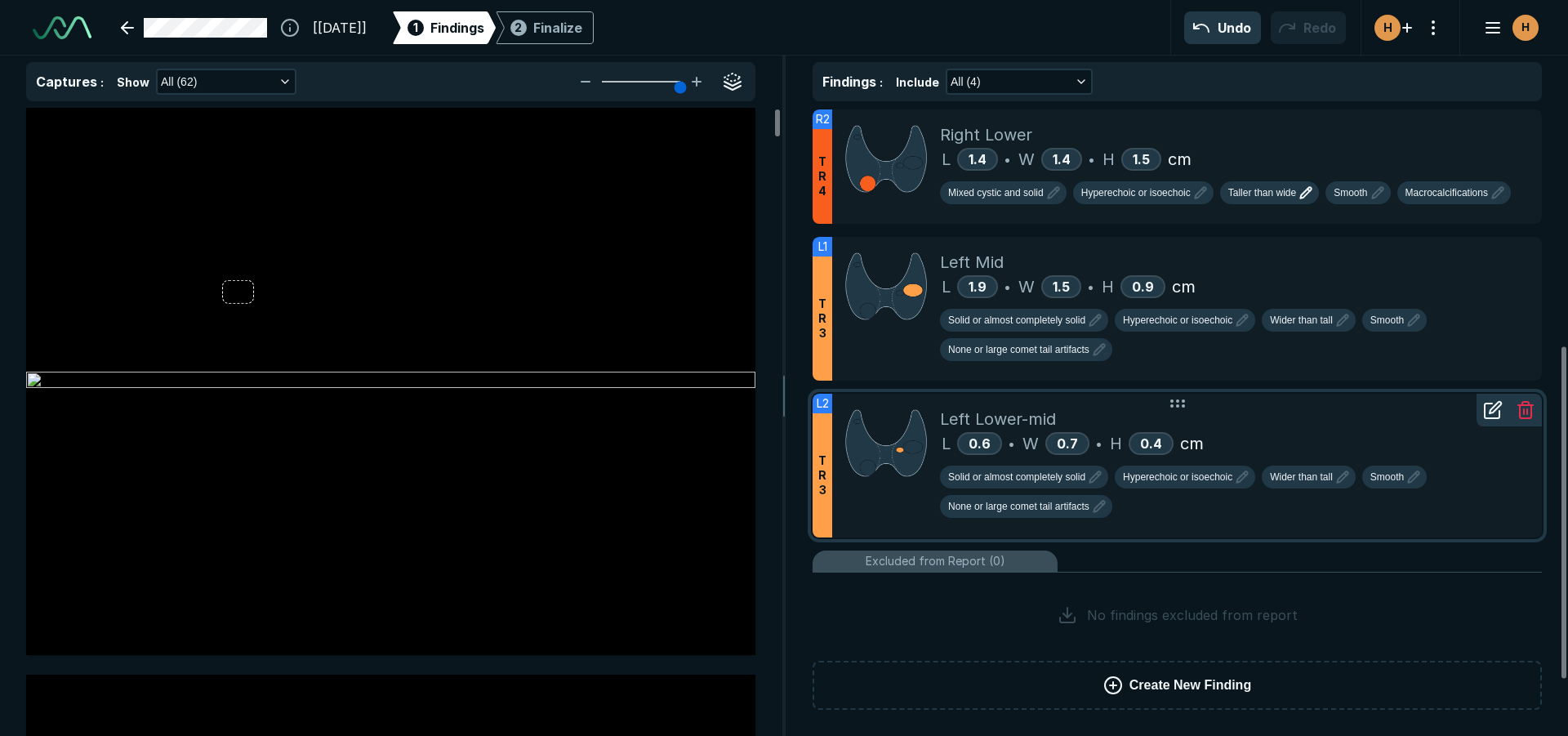
scroll to position [165, 0]
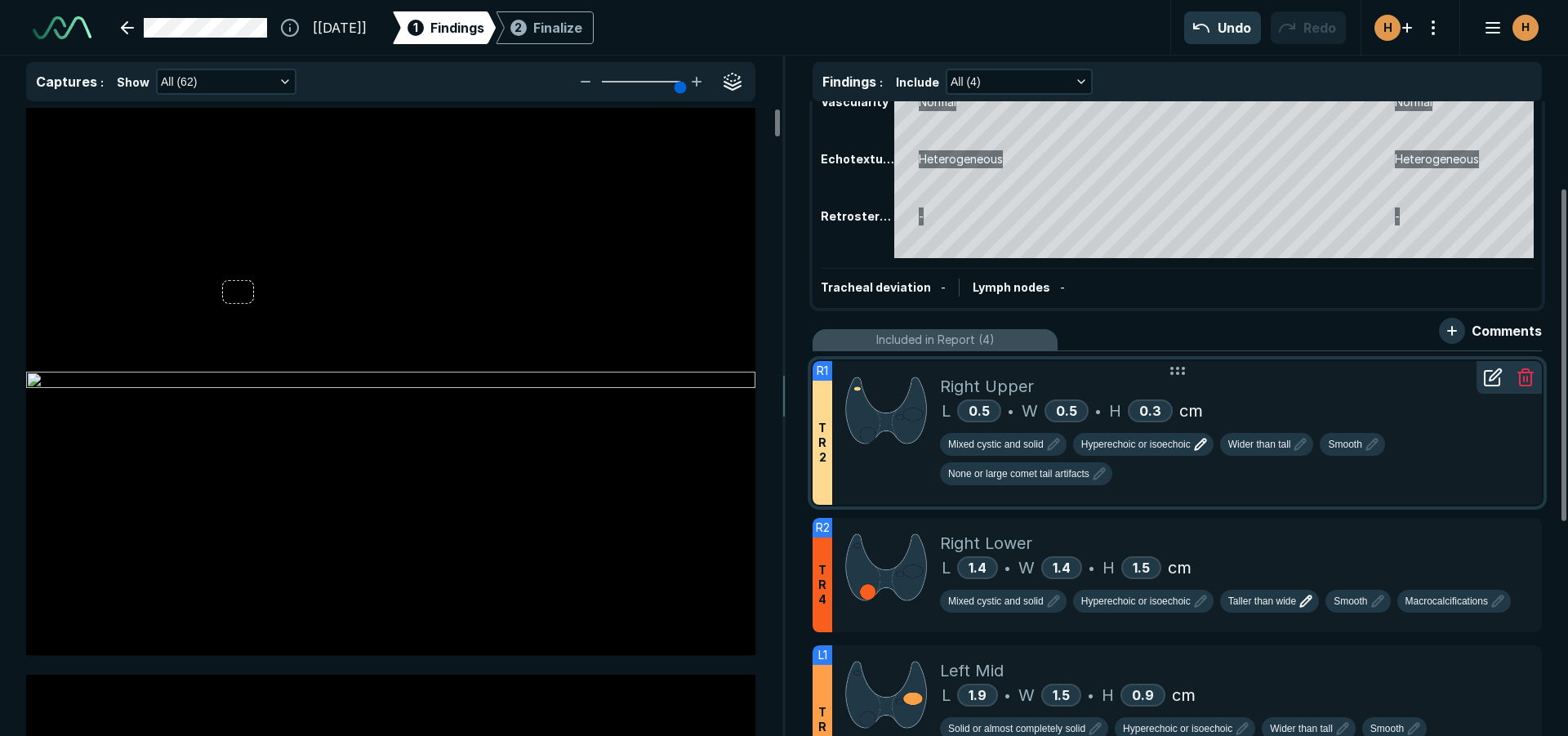
click at [1497, 374] on icon at bounding box center [1494, 374] width 11 height 11
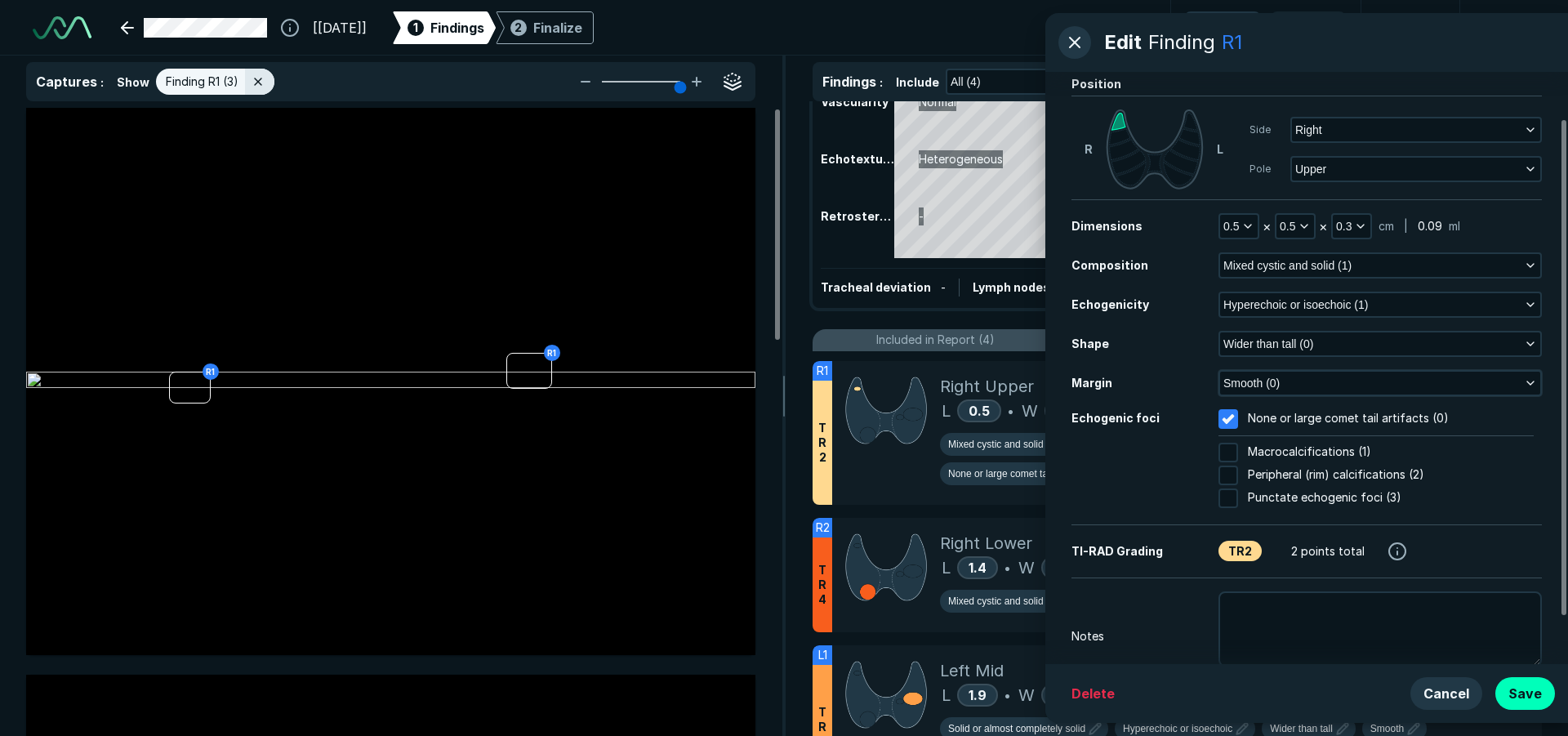
scroll to position [112, 0]
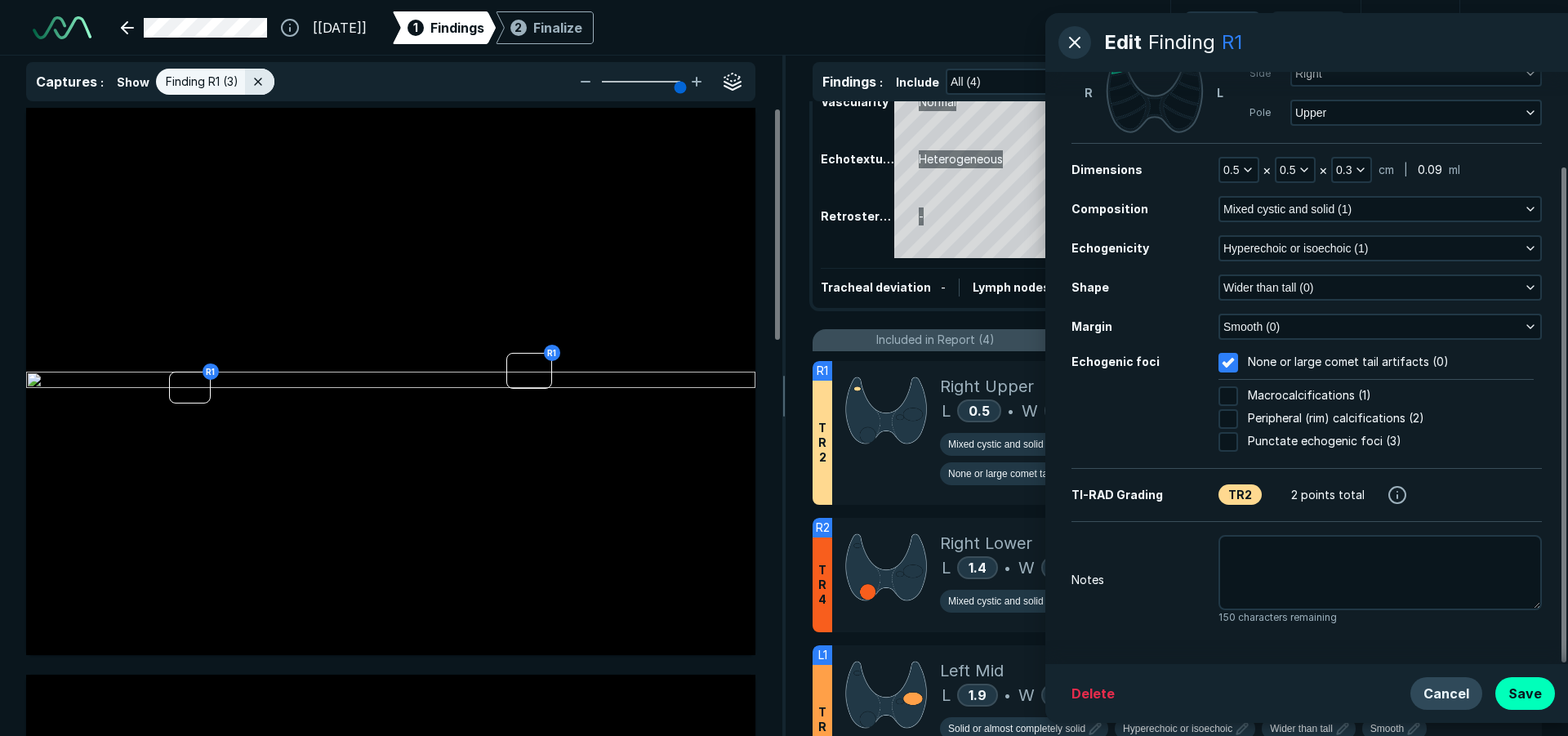
click at [1459, 688] on button "Cancel" at bounding box center [1446, 693] width 71 height 32
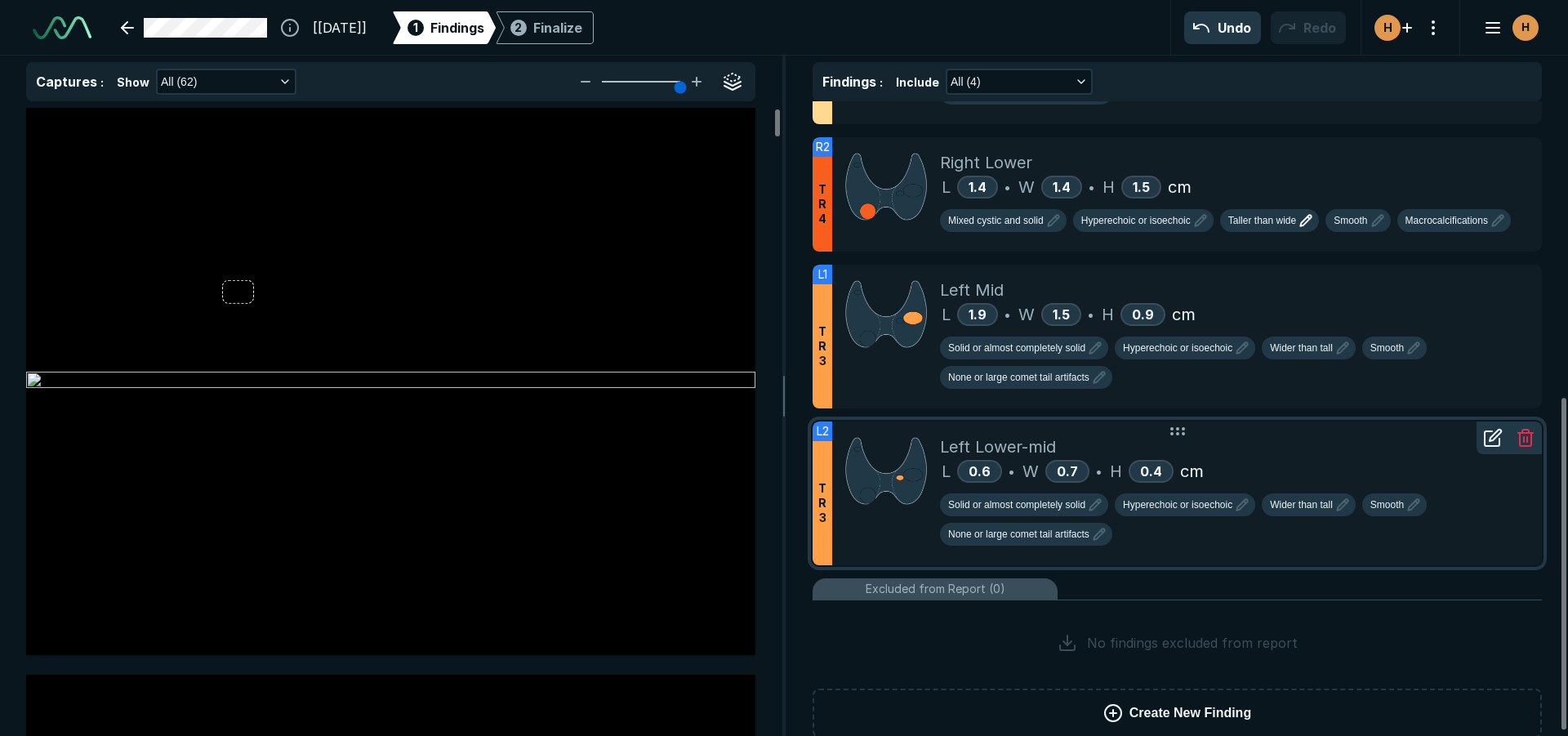
scroll to position [573, 0]
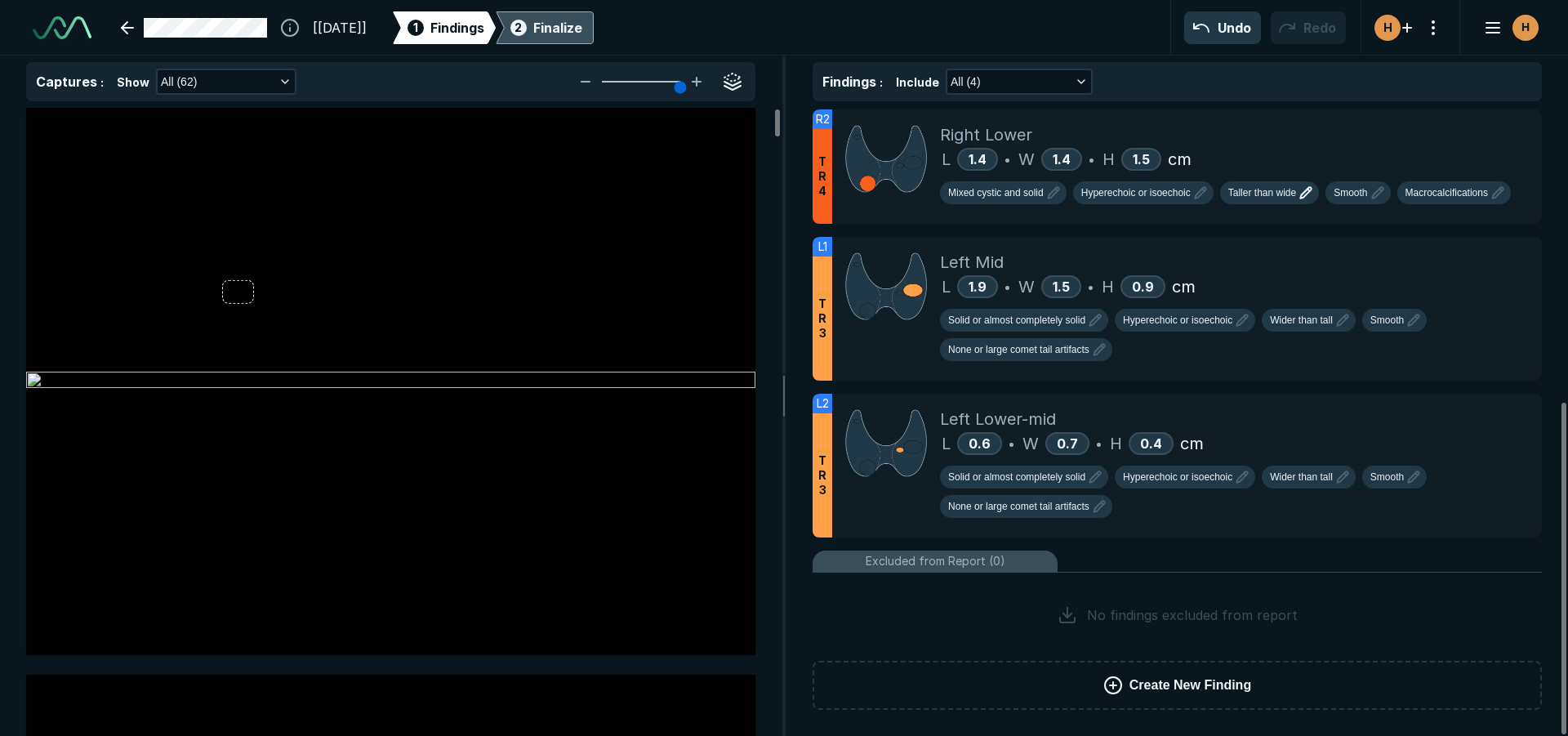
click at [582, 26] on div "Finalize" at bounding box center [558, 27] width 49 height 20
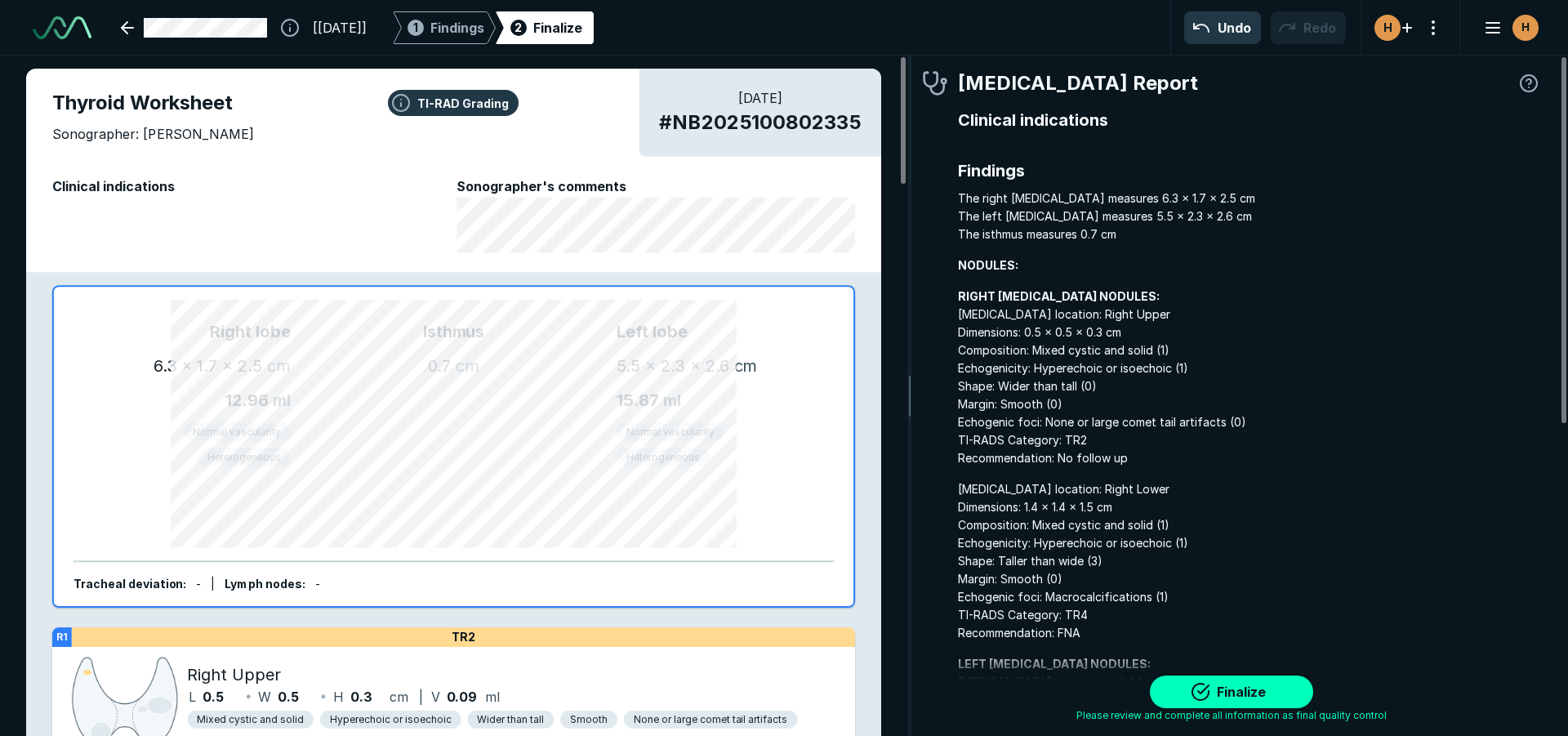
scroll to position [5069, 4861]
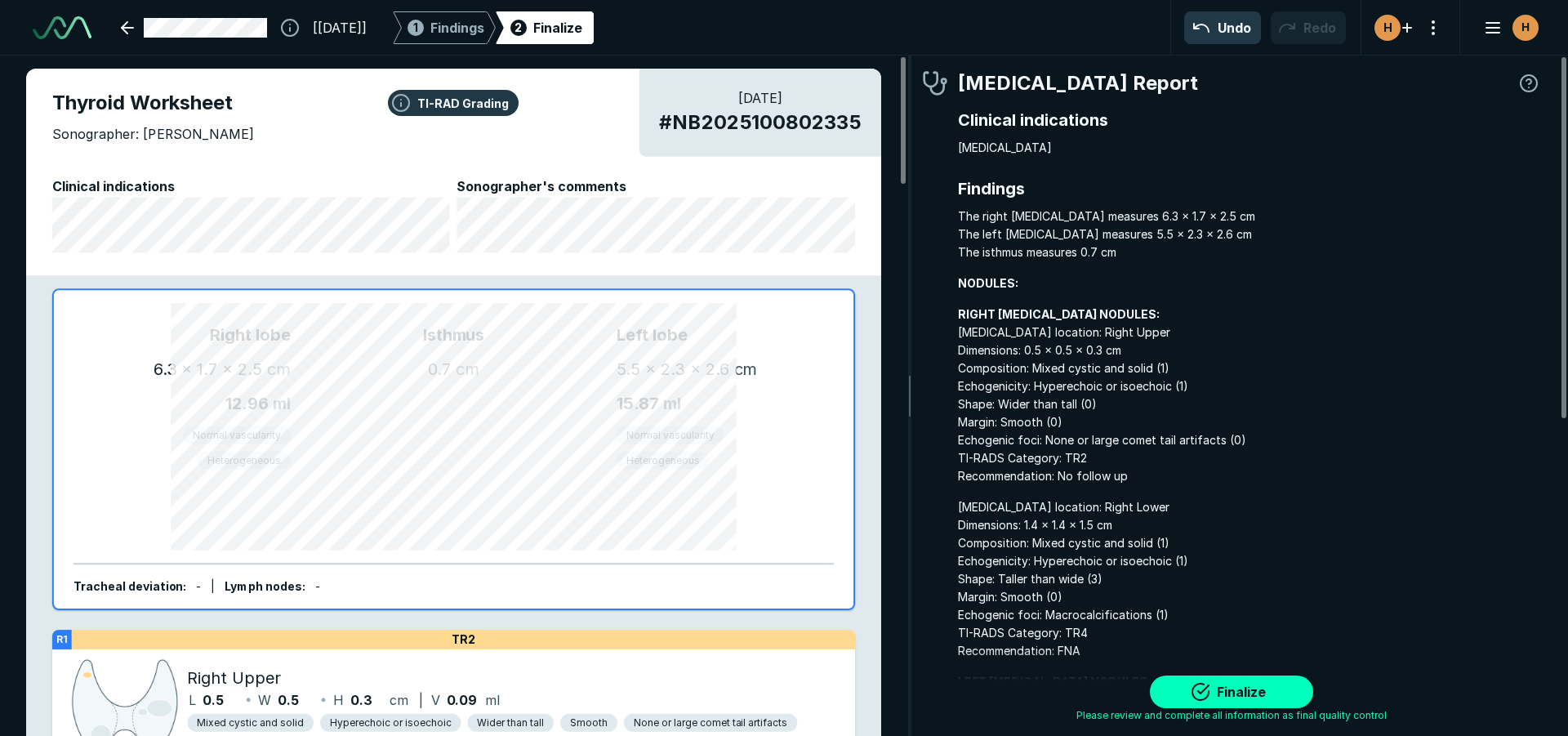
click at [764, 315] on div "Right [MEDICAL_DATA] 6.3 x 1.7 x 2.5 cm 12.96 ml Normal vascularity Heterogeneo…" at bounding box center [453, 449] width 760 height 294
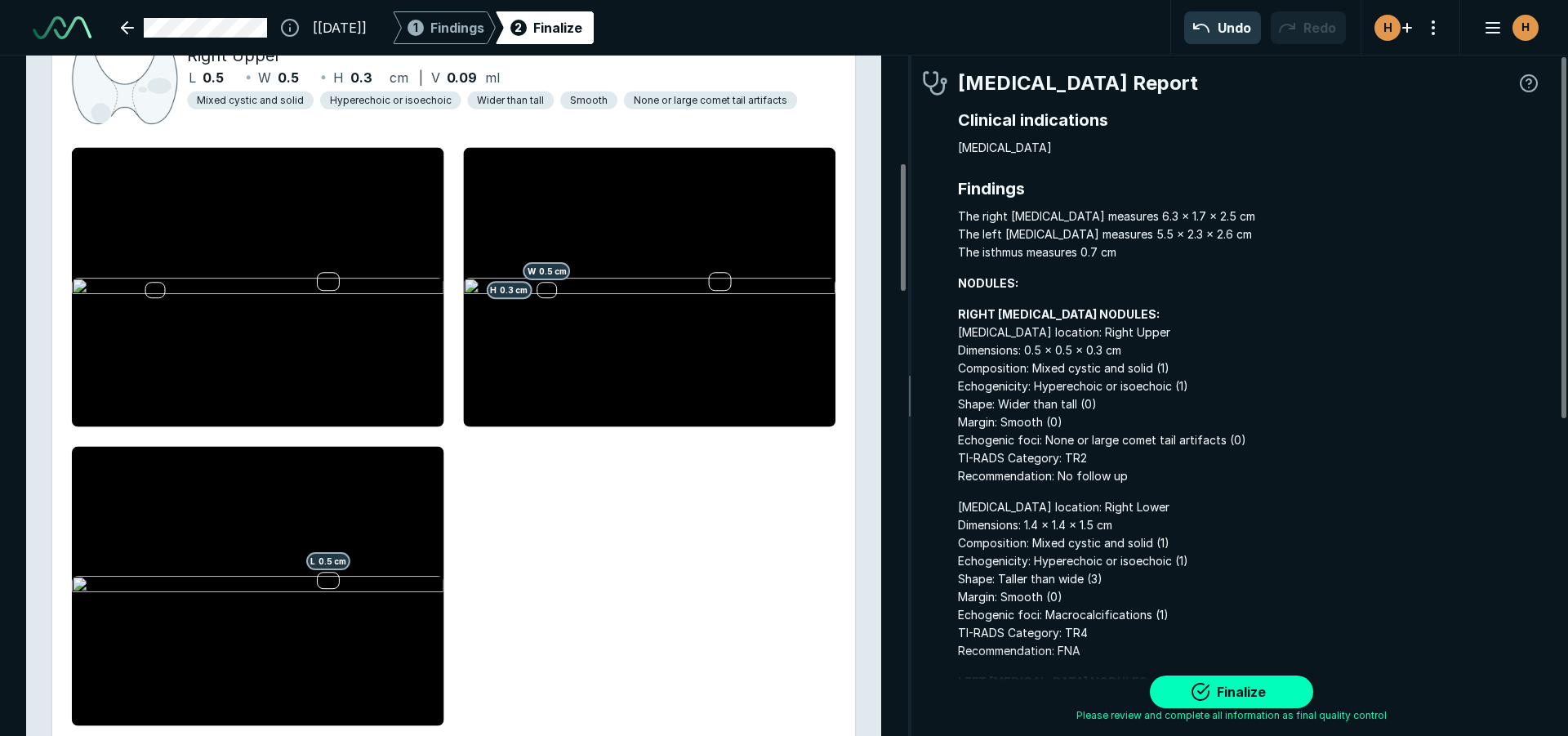
scroll to position [1062, 0]
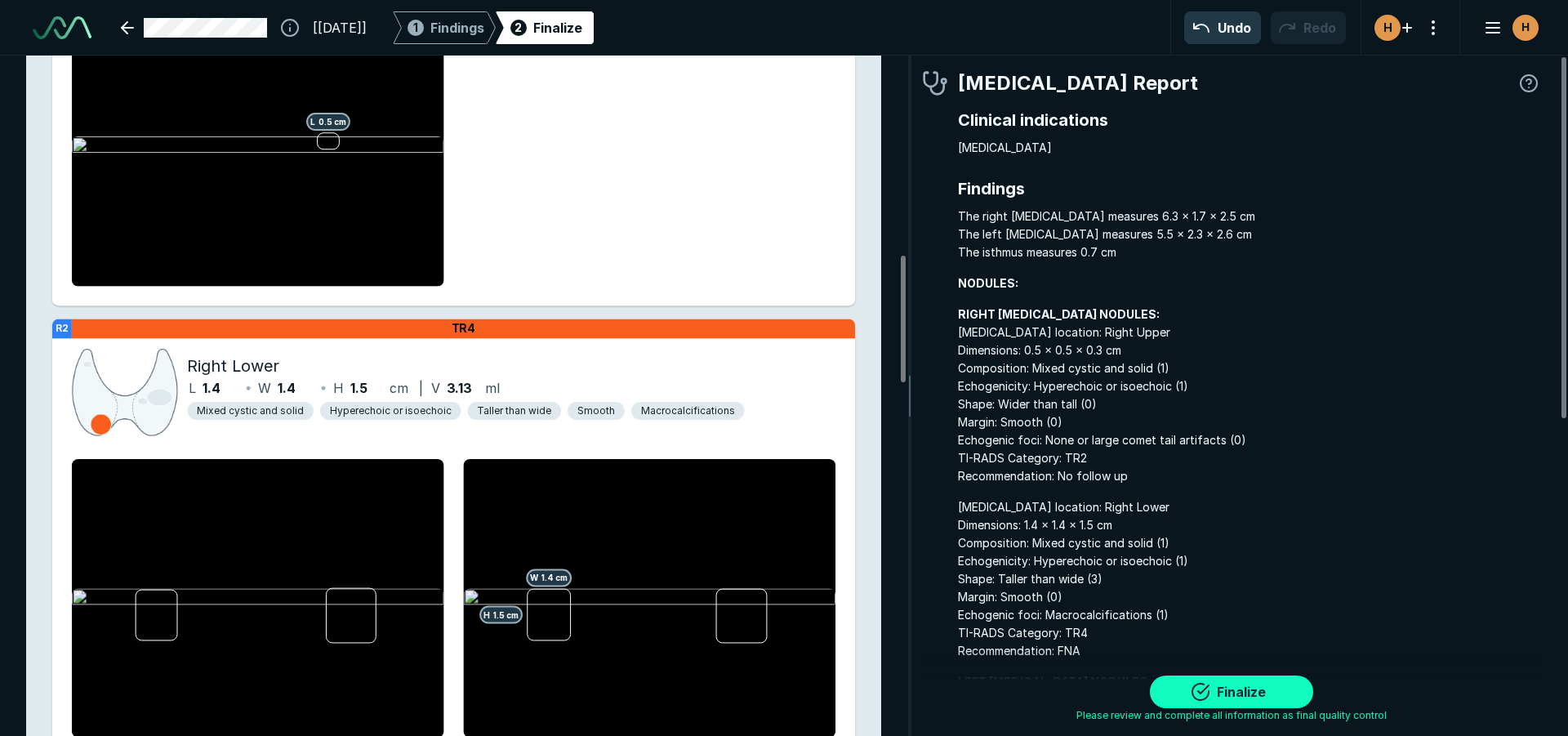
click at [1191, 689] on button "Finalize" at bounding box center [1231, 692] width 163 height 32
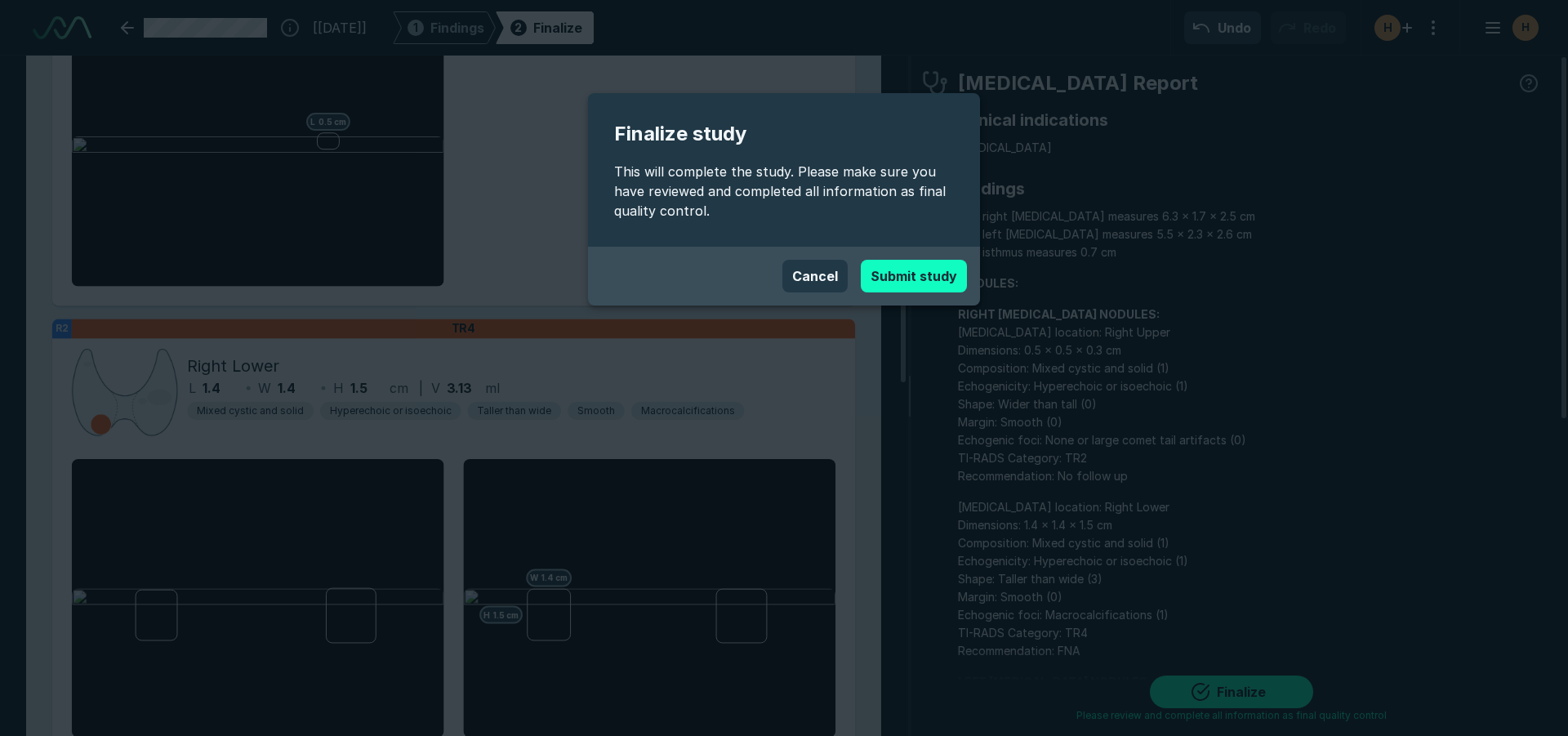
click at [882, 267] on button "Submit study" at bounding box center [913, 276] width 106 height 32
type textarea "x"
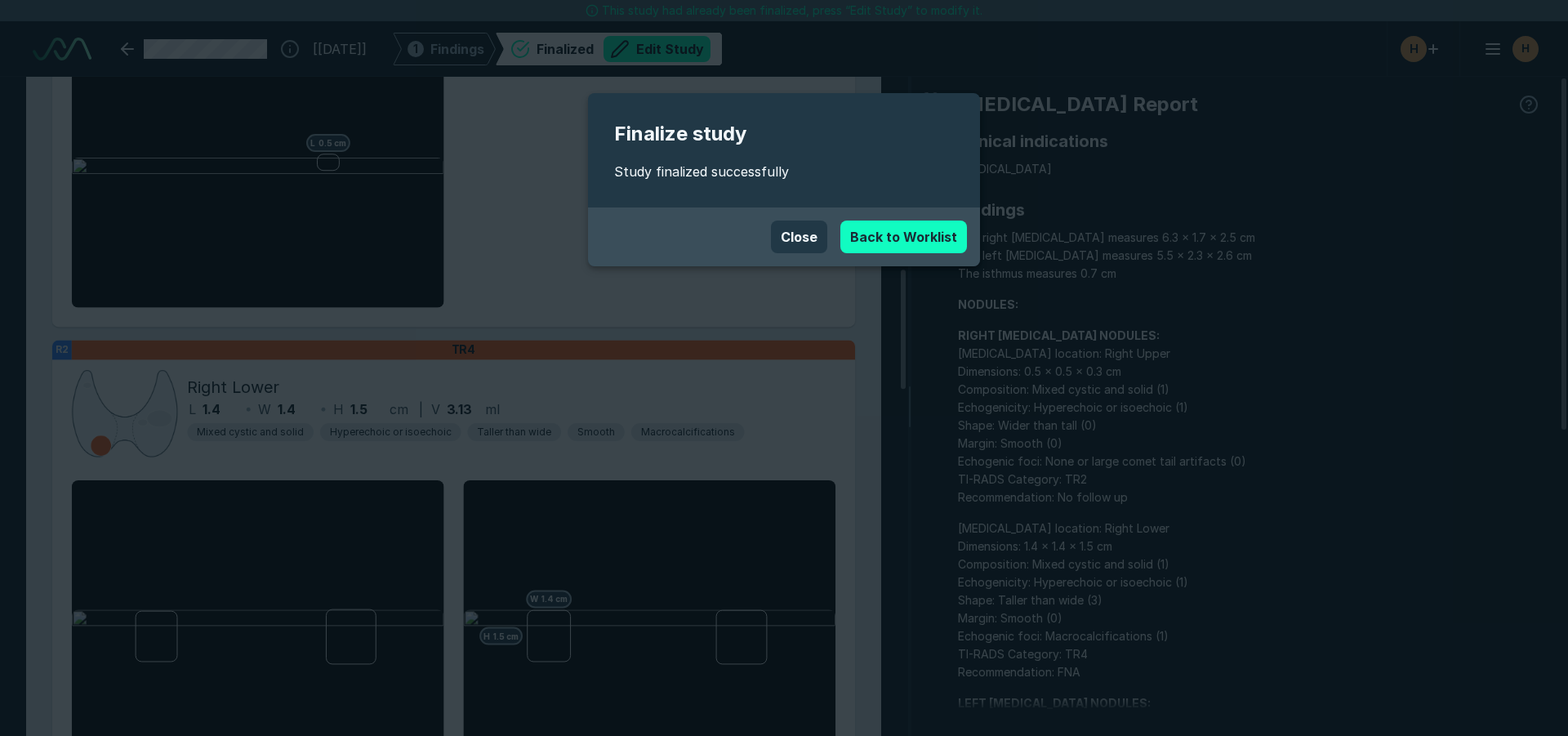
click at [902, 231] on link "Back to Worklist" at bounding box center [903, 237] width 127 height 32
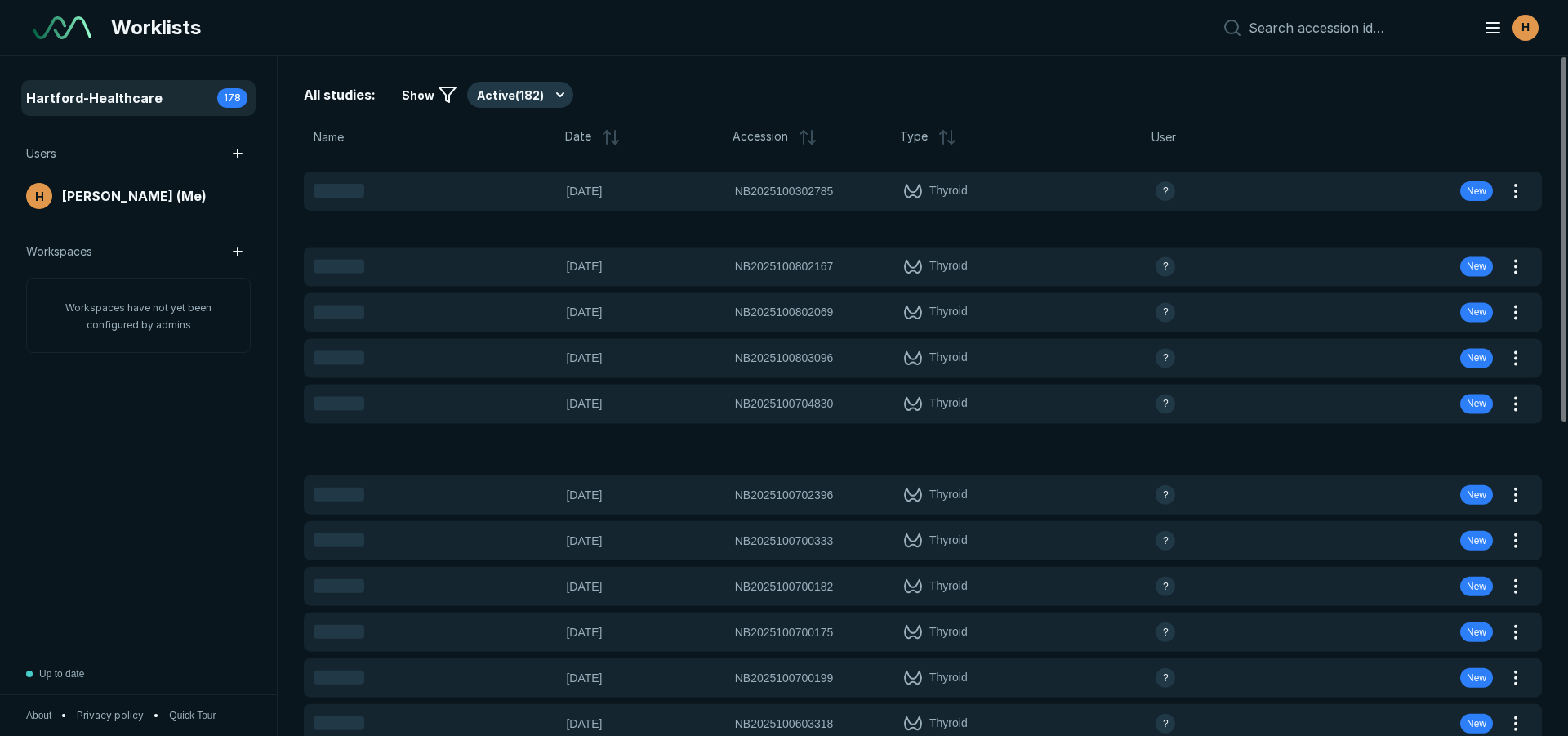
scroll to position [4866, 7642]
